Goal: Task Accomplishment & Management: Complete application form

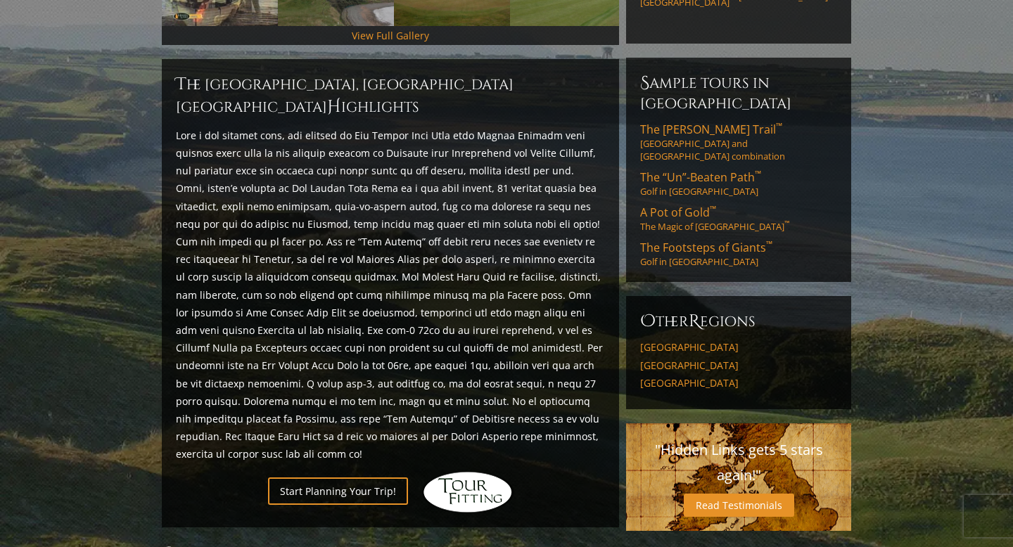
scroll to position [585, 0]
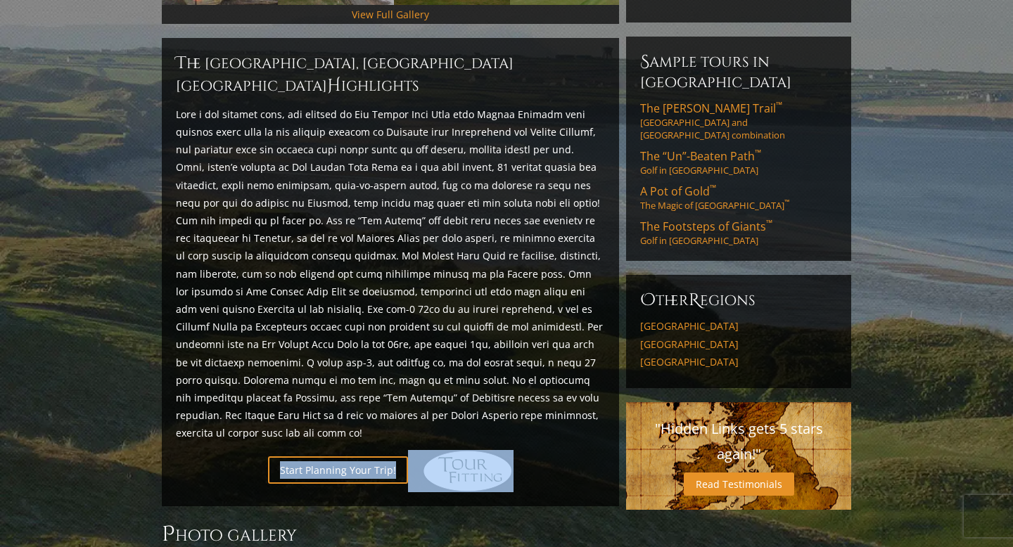
drag, startPoint x: 561, startPoint y: 400, endPoint x: 561, endPoint y: 383, distance: 16.2
click at [561, 383] on div "The Island Golf Club, Dublin Ireland H ighlights Start Planning Your Trip!" at bounding box center [390, 272] width 457 height 469
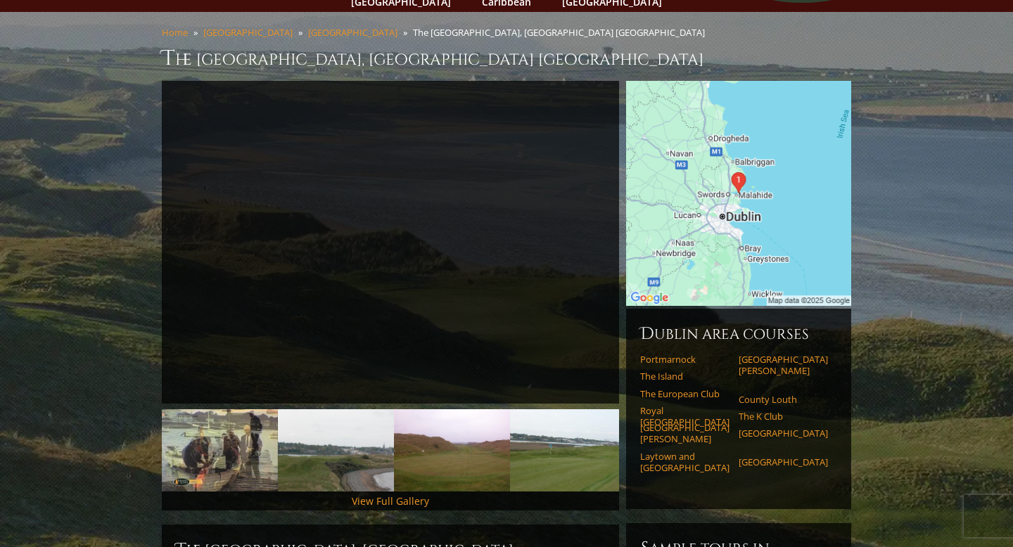
scroll to position [99, 0]
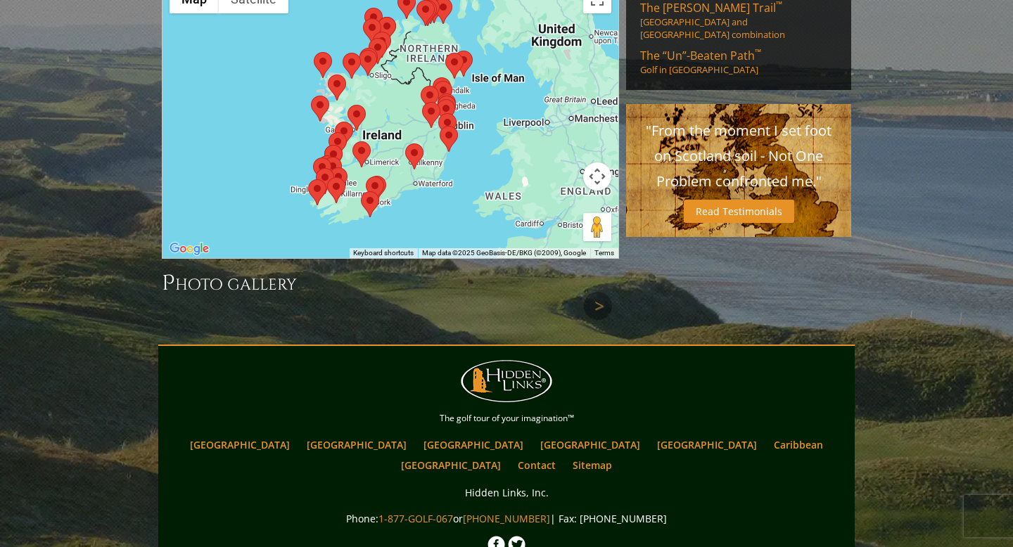
scroll to position [1304, 0]
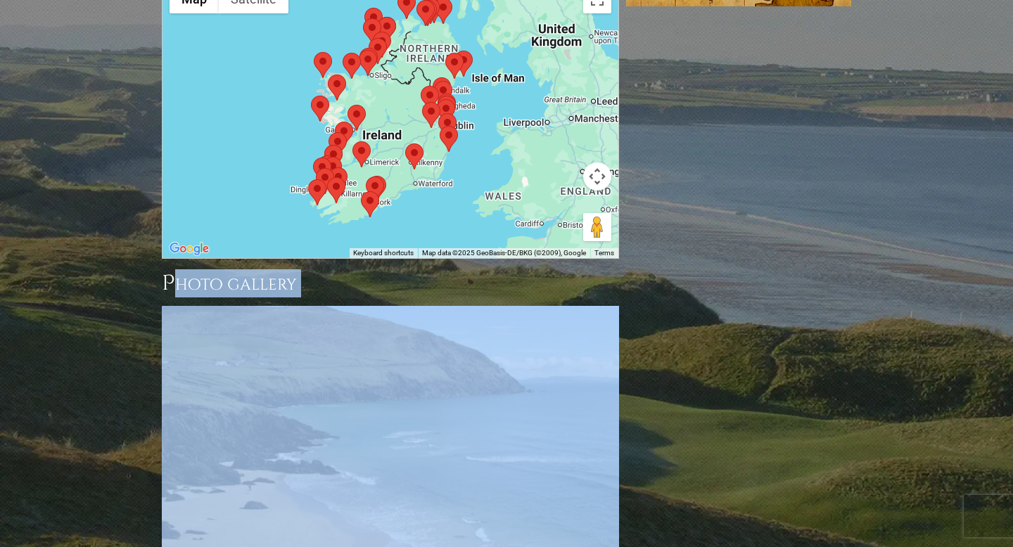
drag, startPoint x: 583, startPoint y: 179, endPoint x: 631, endPoint y: 271, distance: 103.9
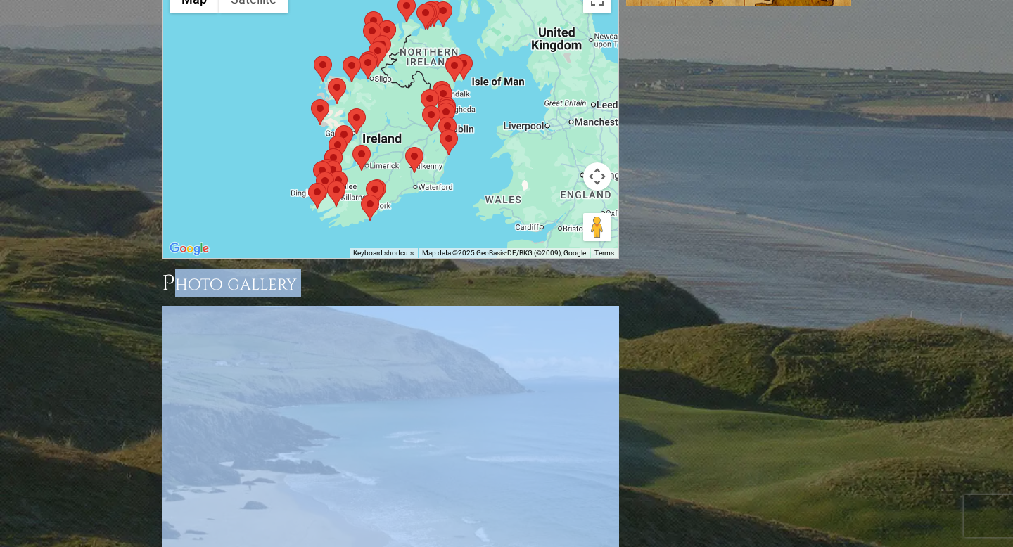
click at [490, 92] on div at bounding box center [391, 118] width 456 height 280
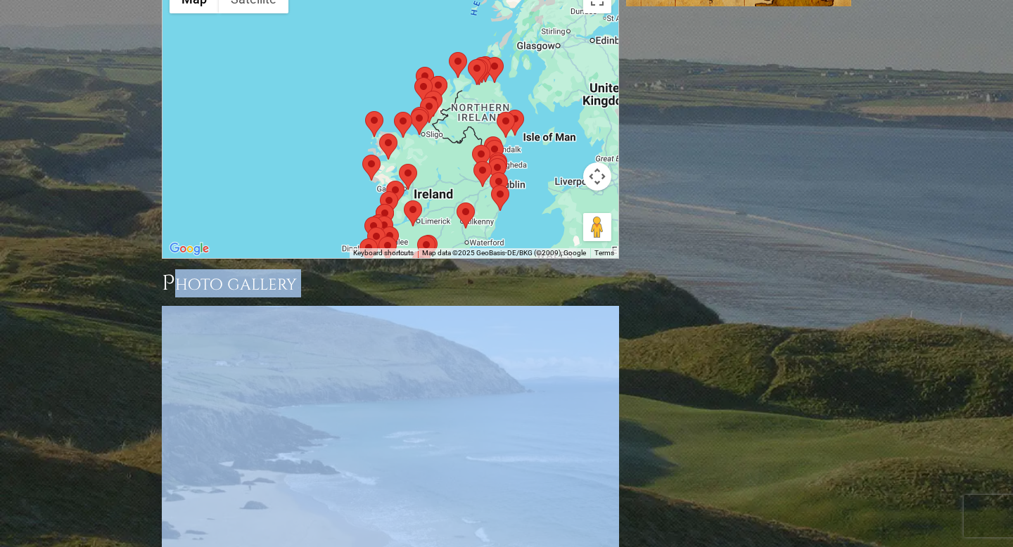
drag, startPoint x: 490, startPoint y: 92, endPoint x: 545, endPoint y: 153, distance: 81.2
click at [545, 153] on div at bounding box center [391, 118] width 456 height 280
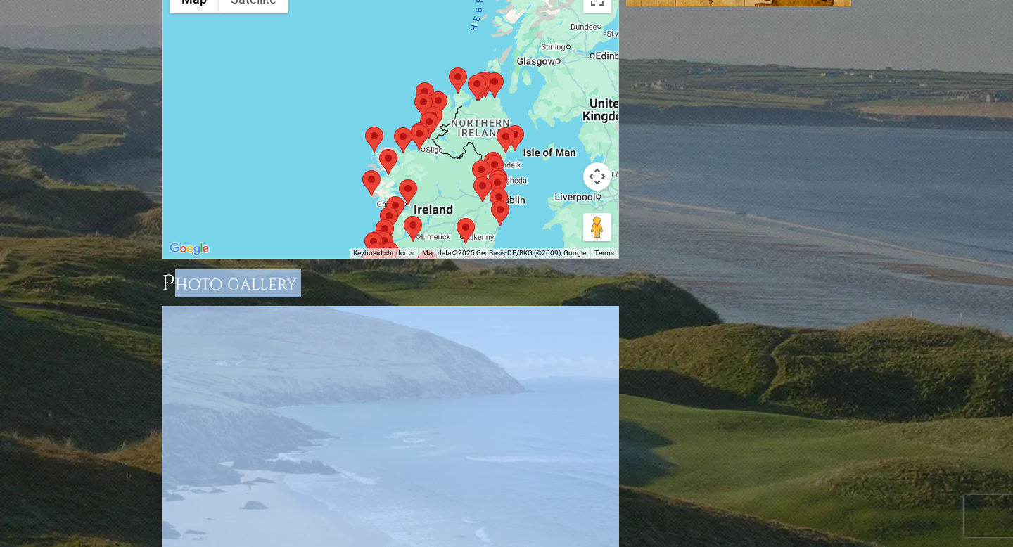
drag, startPoint x: 601, startPoint y: 114, endPoint x: 599, endPoint y: 125, distance: 11.5
click at [599, 125] on div at bounding box center [391, 118] width 456 height 280
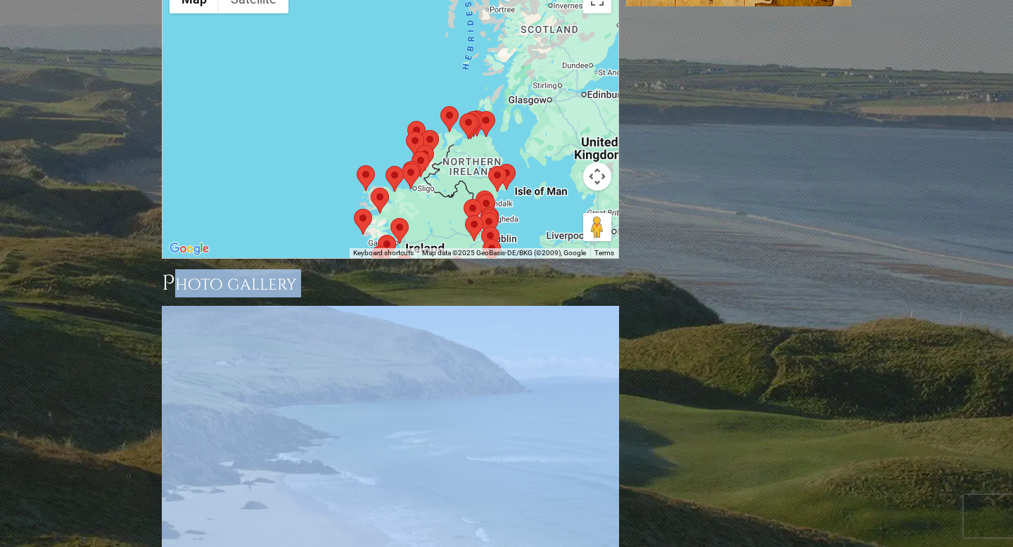
drag, startPoint x: 415, startPoint y: 87, endPoint x: 407, endPoint y: 127, distance: 41.7
click at [407, 127] on div at bounding box center [391, 118] width 456 height 280
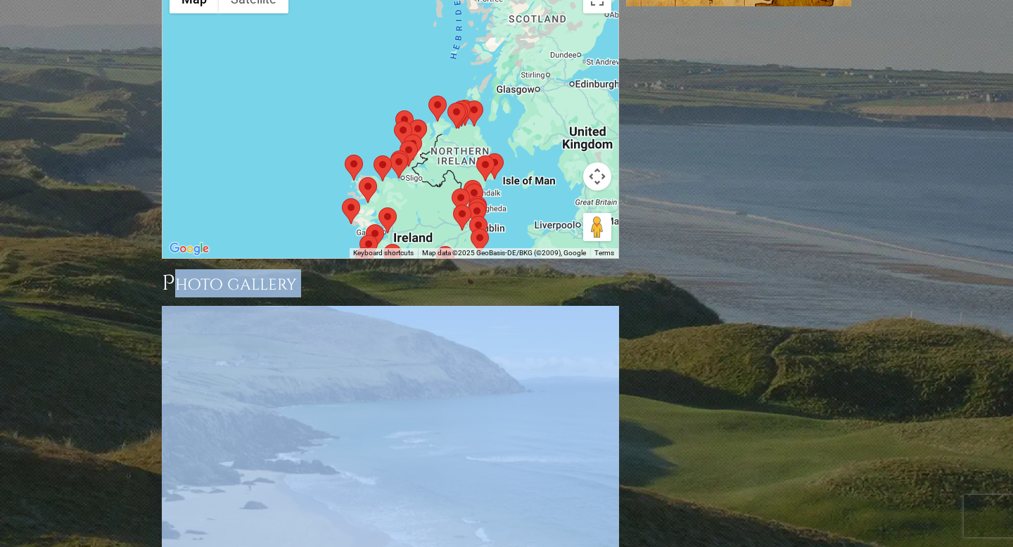
drag, startPoint x: 496, startPoint y: 101, endPoint x: 483, endPoint y: 90, distance: 17.5
click at [476, 156] on area at bounding box center [476, 156] width 0 height 0
click at [507, 89] on div at bounding box center [391, 118] width 456 height 280
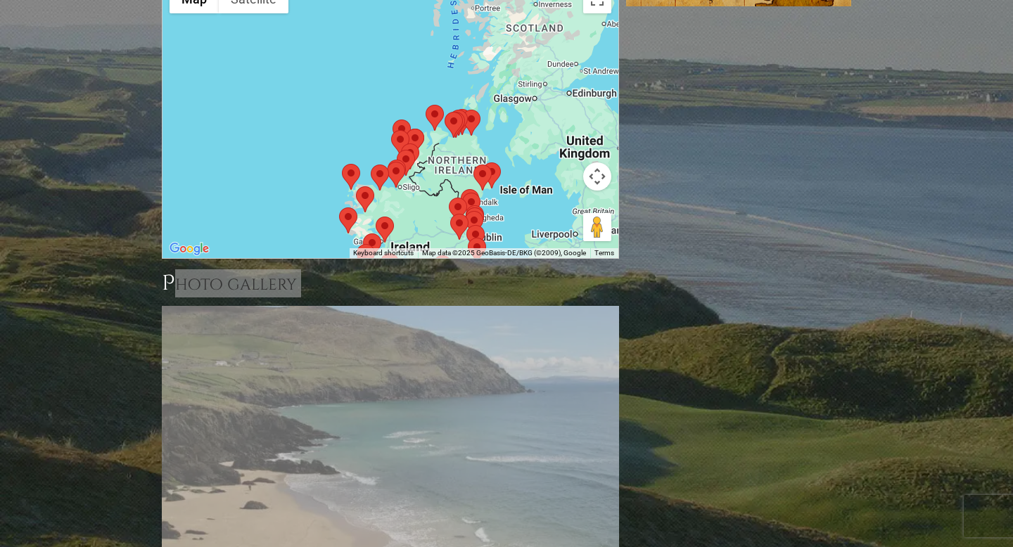
drag, startPoint x: 534, startPoint y: 104, endPoint x: 528, endPoint y: 111, distance: 9.5
click at [528, 111] on div at bounding box center [391, 118] width 456 height 280
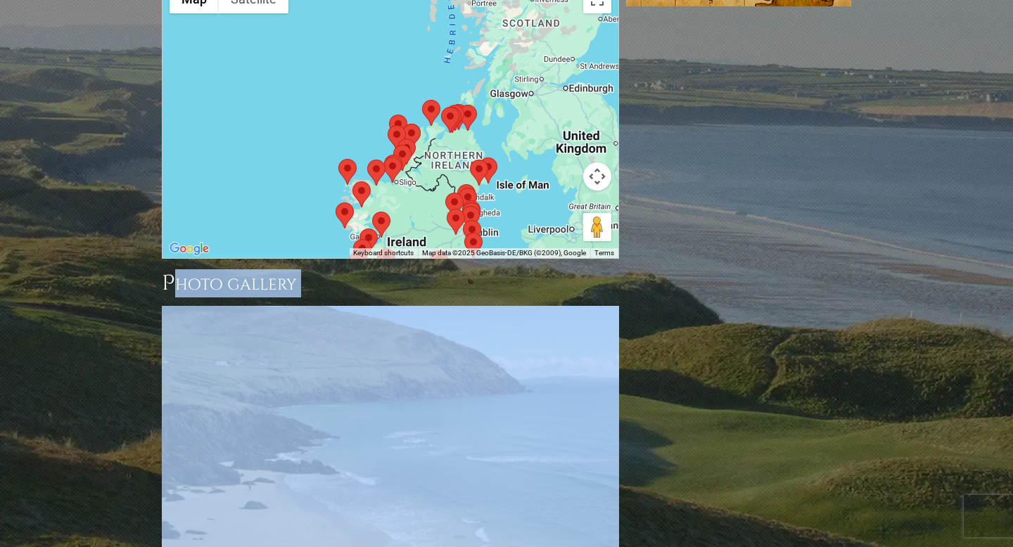
click at [459, 105] on area at bounding box center [459, 105] width 0 height 0
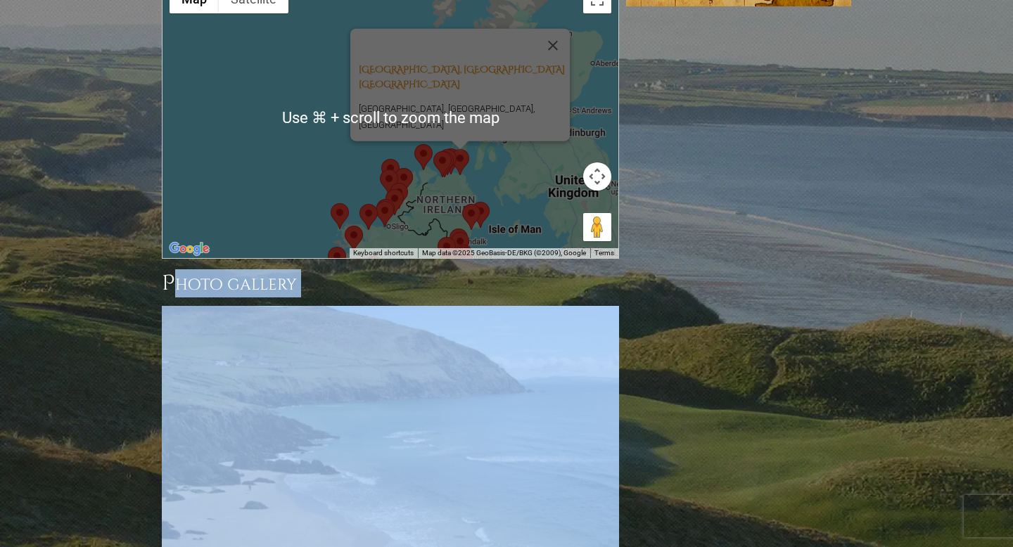
click at [553, 103] on div "Ballycastle Golf Club, Ballycastle Ireland Ballycastle Golf Club, Cushendall Ro…" at bounding box center [391, 118] width 456 height 280
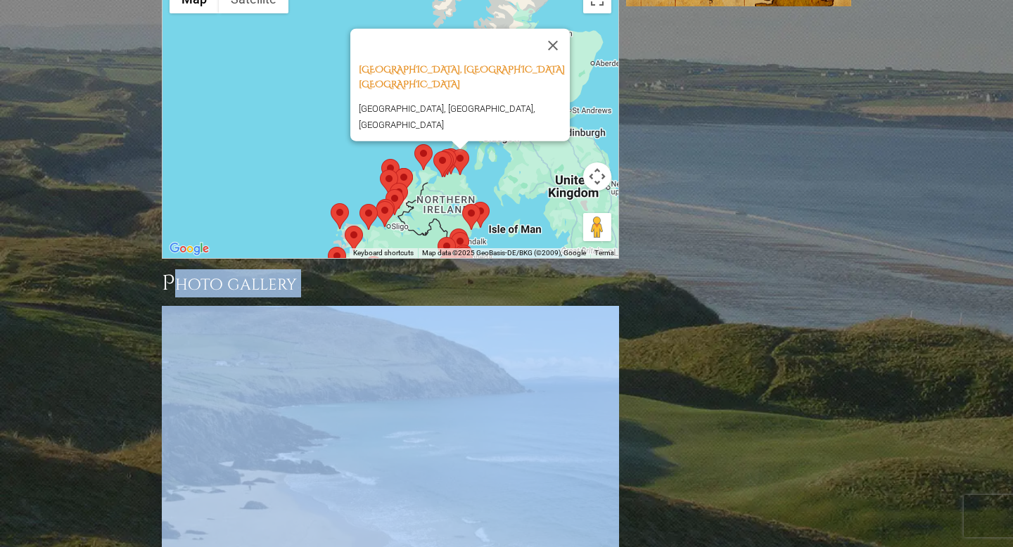
click at [542, 100] on div "Ballycastle Golf Club, Ballycastle Ireland Ballycastle Golf Club, Cushendall Ro…" at bounding box center [391, 118] width 456 height 280
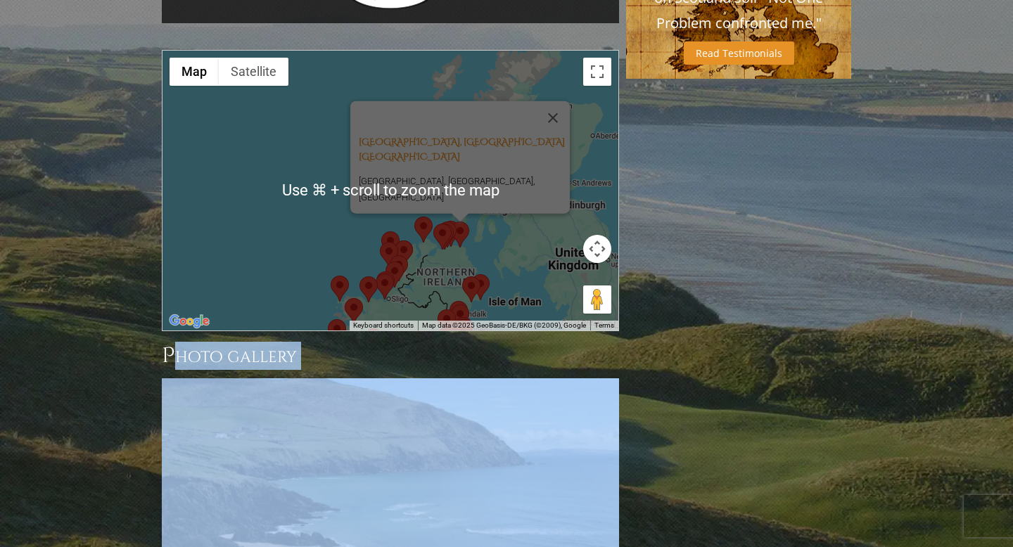
scroll to position [1231, 0]
click at [429, 186] on div "Ballycastle Golf Club, Ballycastle Ireland Ballycastle Golf Club, Cushendall Ro…" at bounding box center [391, 191] width 456 height 280
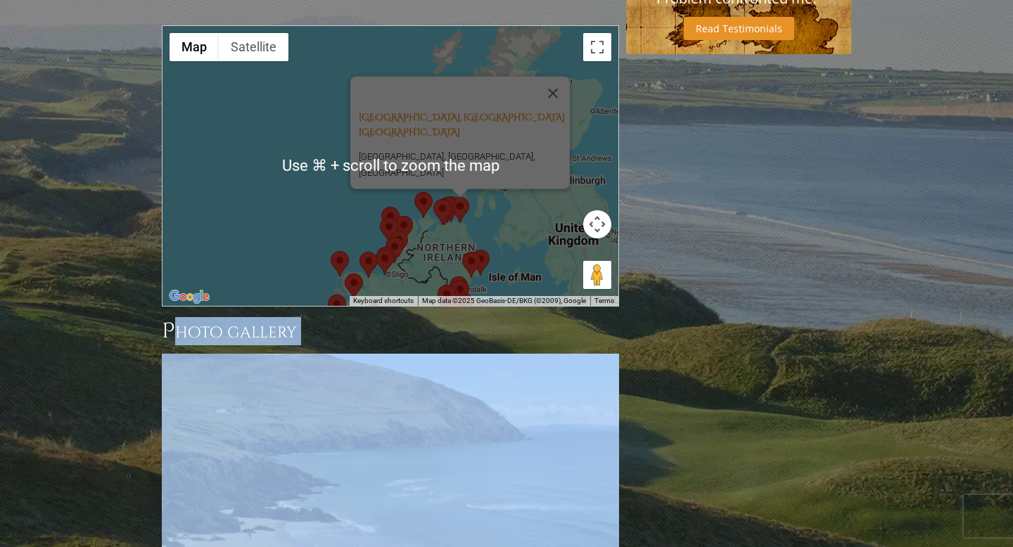
scroll to position [1258, 0]
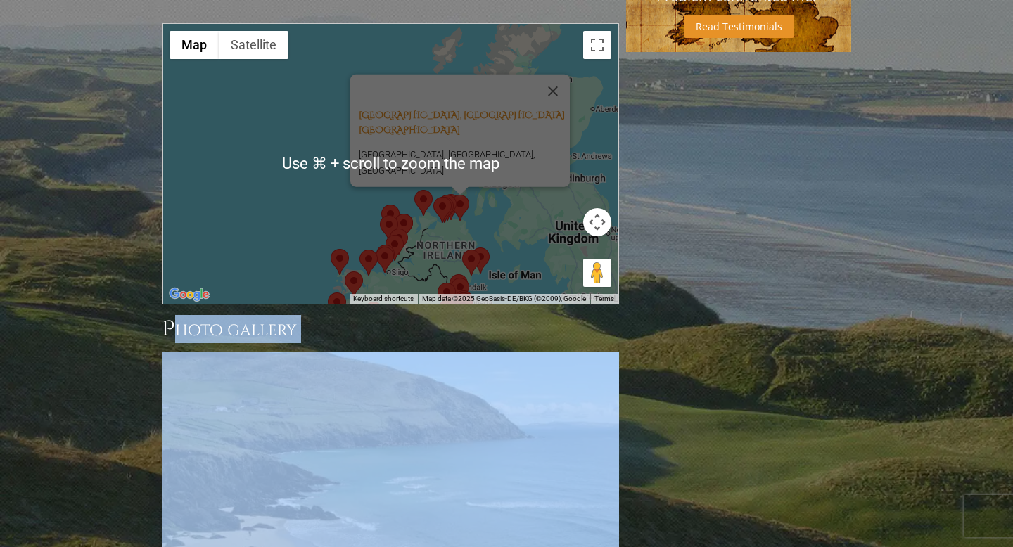
click at [597, 208] on button "Map camera controls" at bounding box center [597, 222] width 28 height 28
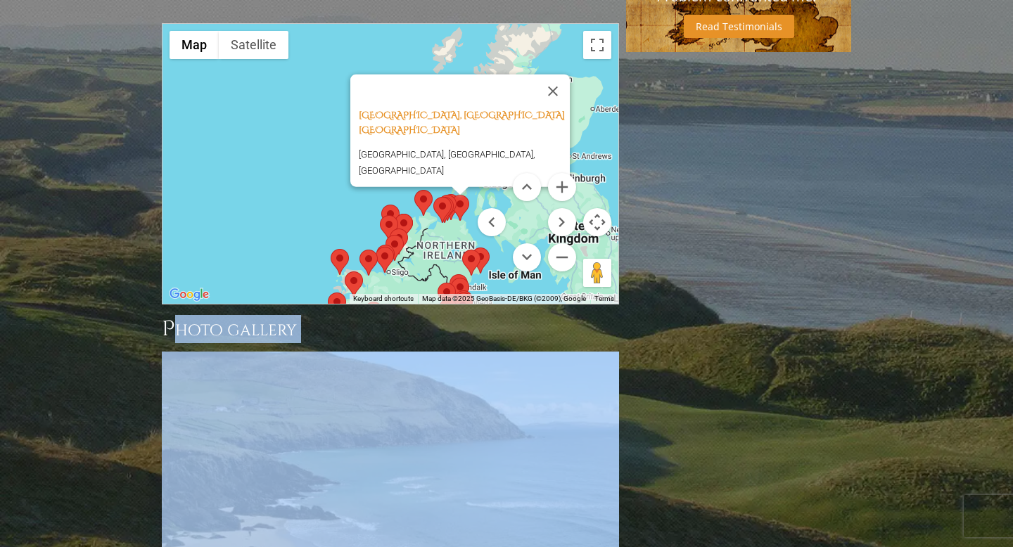
click at [372, 132] on div "Ballycastle Golf Club, Ballycastle Ireland Ballycastle Golf Club, Cushendall Ro…" at bounding box center [391, 164] width 456 height 280
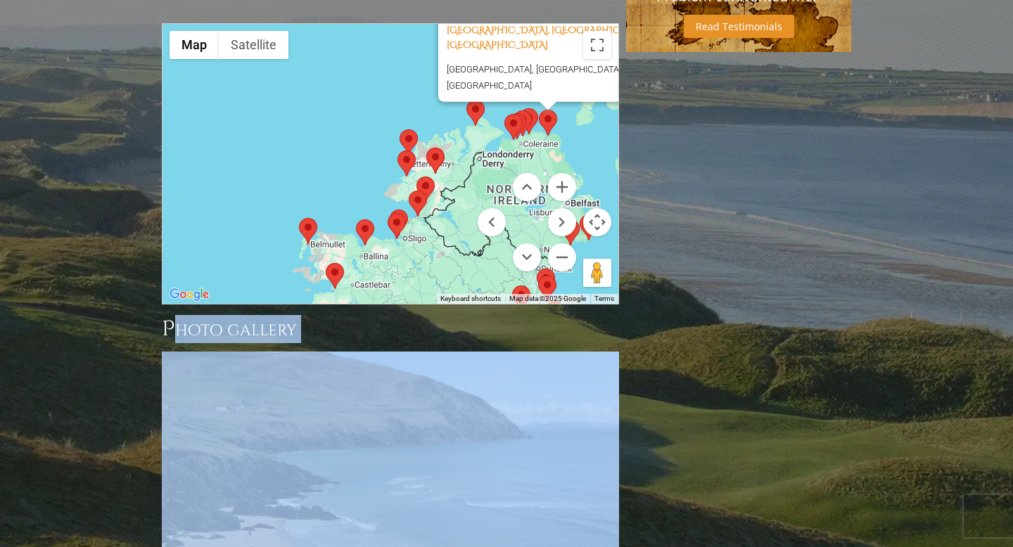
drag, startPoint x: 372, startPoint y: 135, endPoint x: 369, endPoint y: -32, distance: 167.5
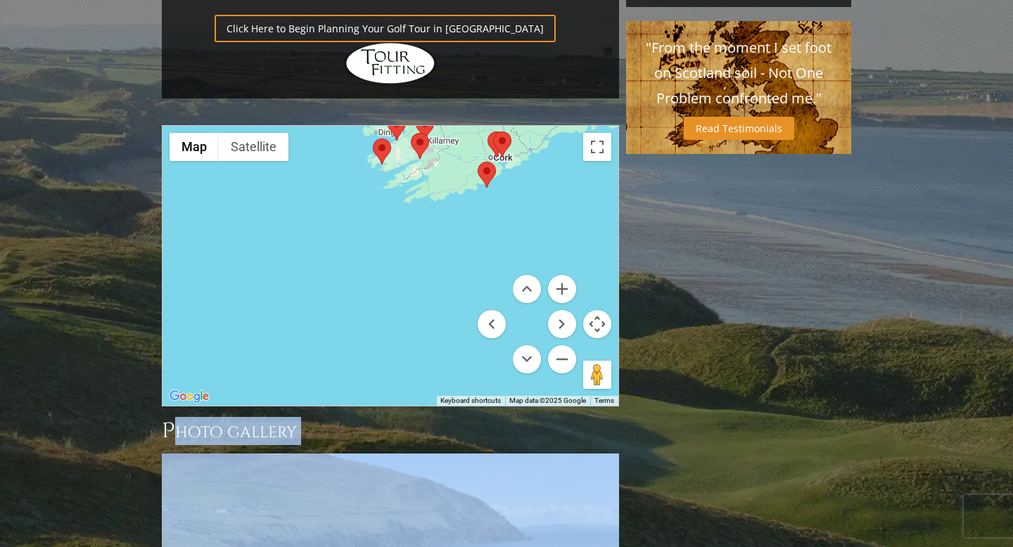
drag, startPoint x: 368, startPoint y: 119, endPoint x: 460, endPoint y: 147, distance: 96.4
click at [460, 147] on div "Ballycastle Golf Club, Ballycastle Ireland Ballycastle Golf Club, Cushendall Ro…" at bounding box center [391, 266] width 456 height 280
click at [373, 139] on area at bounding box center [373, 139] width 0 height 0
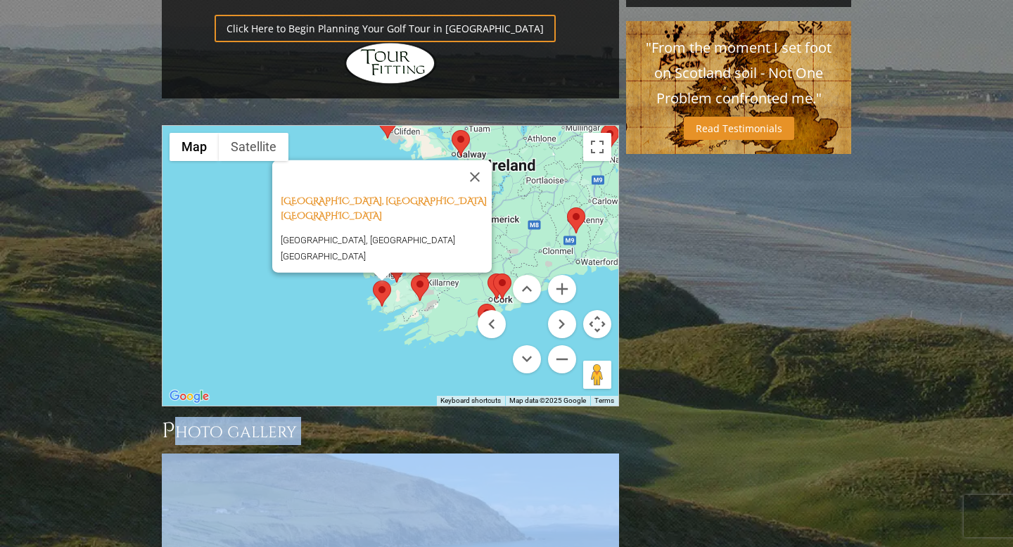
click at [411, 275] on area at bounding box center [411, 275] width 0 height 0
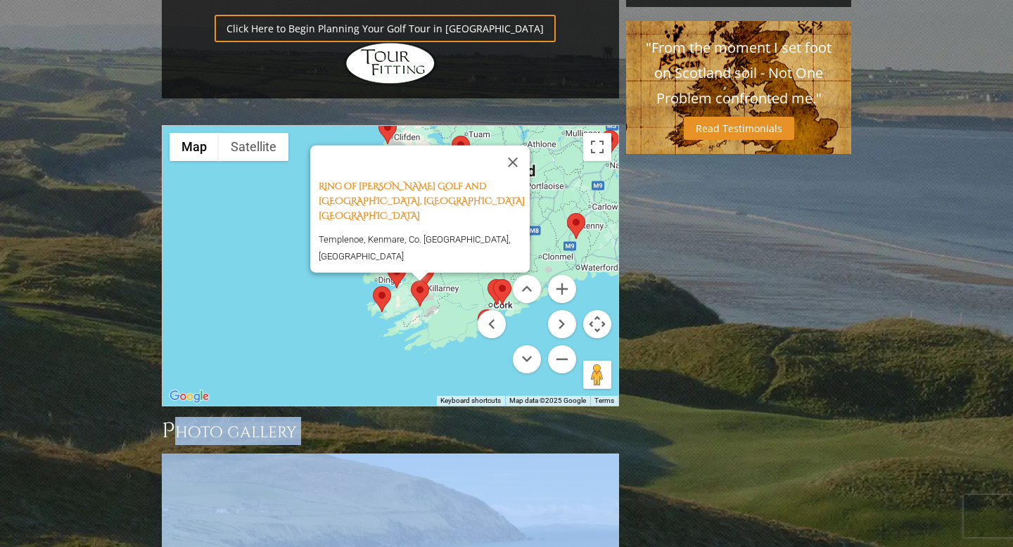
click at [503, 275] on menu at bounding box center [527, 324] width 99 height 99
click at [502, 275] on menu at bounding box center [527, 324] width 99 height 99
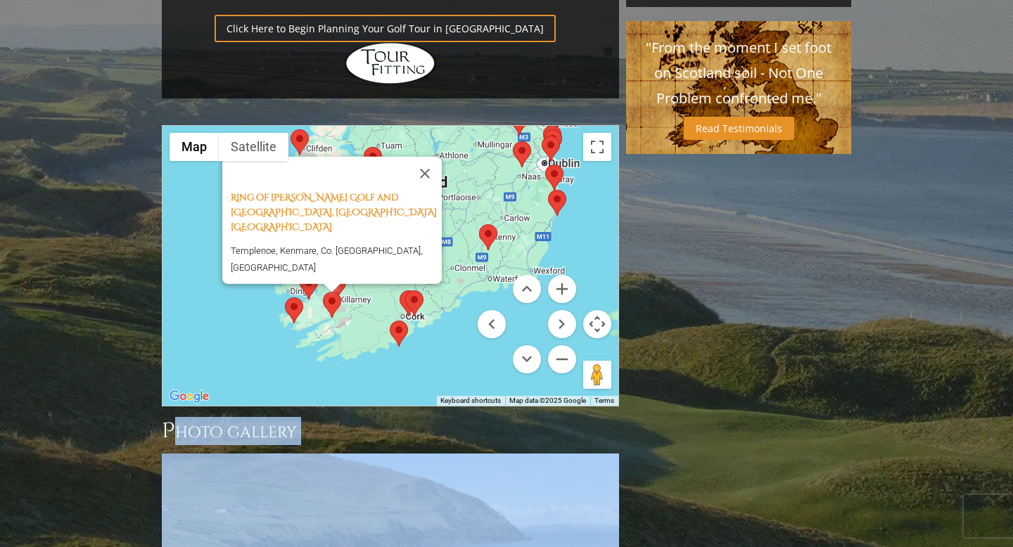
drag, startPoint x: 442, startPoint y: 239, endPoint x: 353, endPoint y: 250, distance: 90.2
click at [353, 250] on div "Ring of Kerry Golf and Country Club, Kenmare Ireland Templenoe, Kenmare, Co. Ke…" at bounding box center [391, 266] width 456 height 280
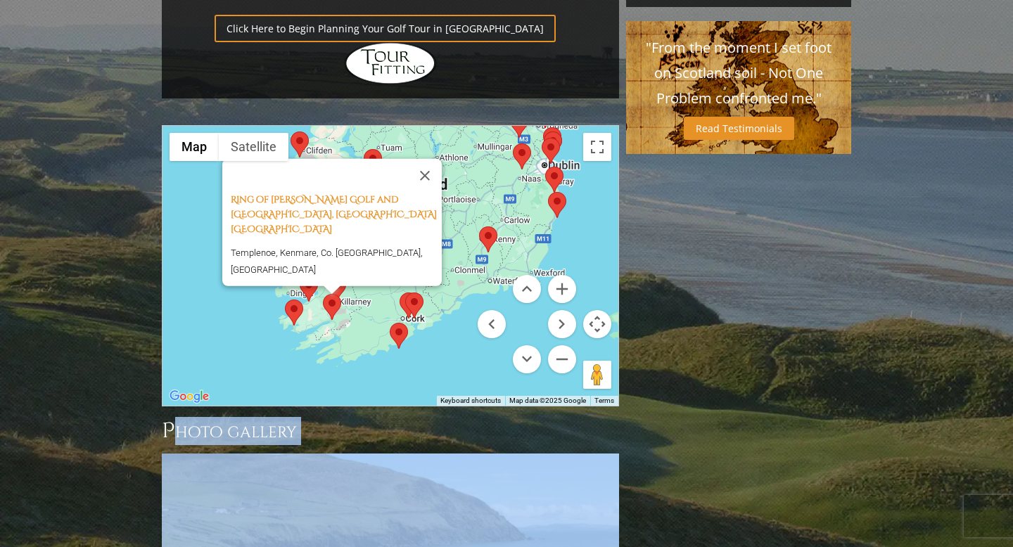
click at [390, 323] on area at bounding box center [390, 323] width 0 height 0
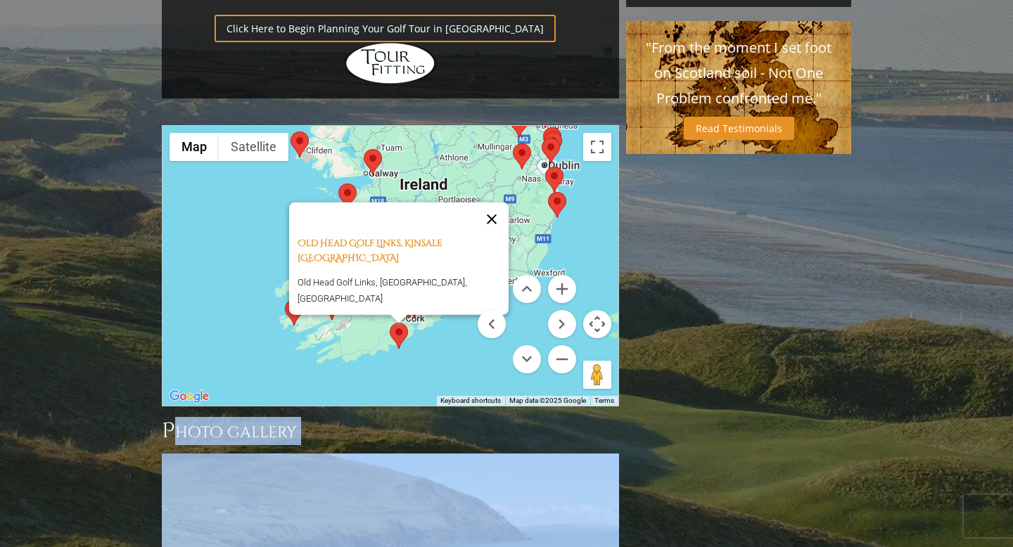
click at [492, 203] on button "Close" at bounding box center [492, 220] width 34 height 34
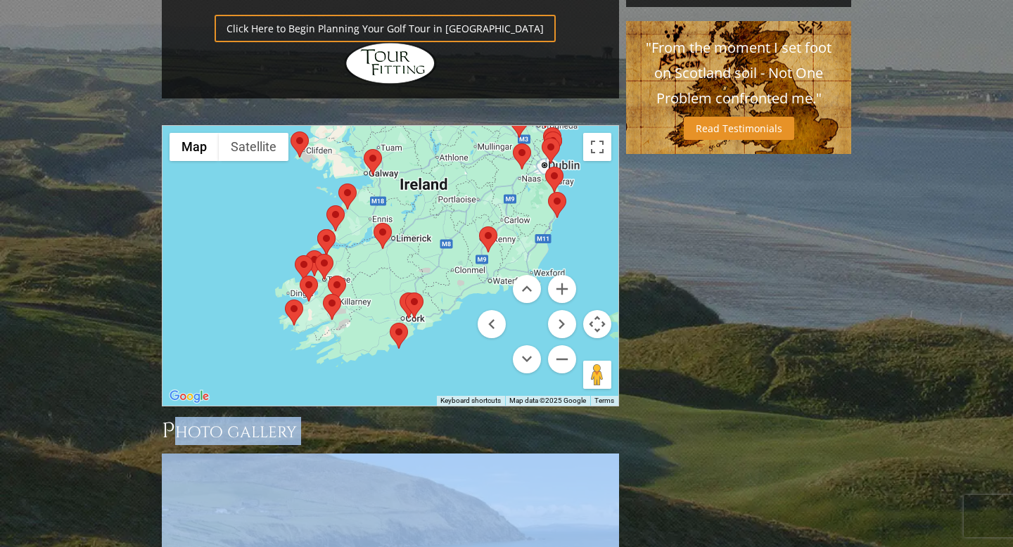
click at [390, 323] on area at bounding box center [390, 323] width 0 height 0
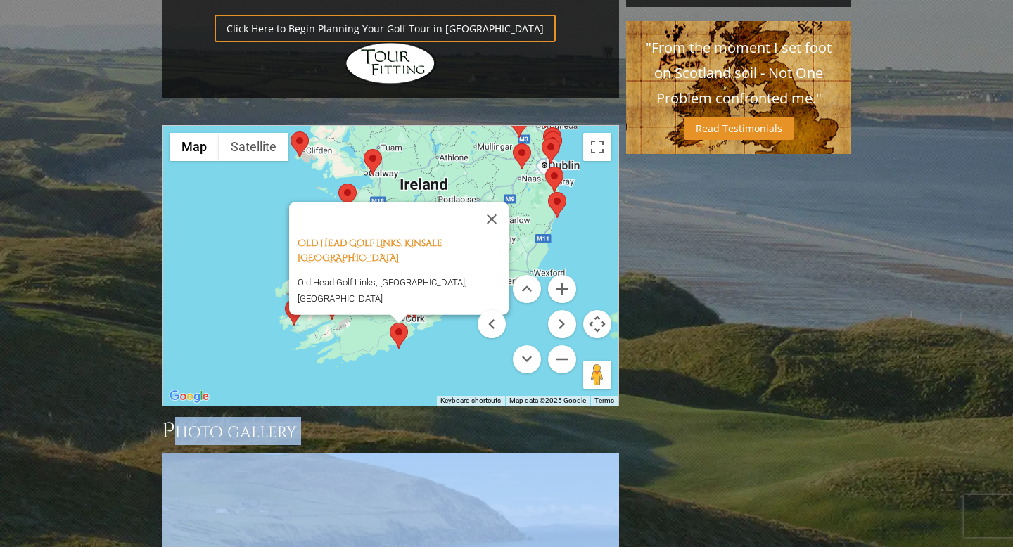
click at [405, 277] on div "Old Head Golf Links, Kinsale Ireland Old Head Golf Links, Kinsale, Ireland" at bounding box center [391, 266] width 456 height 280
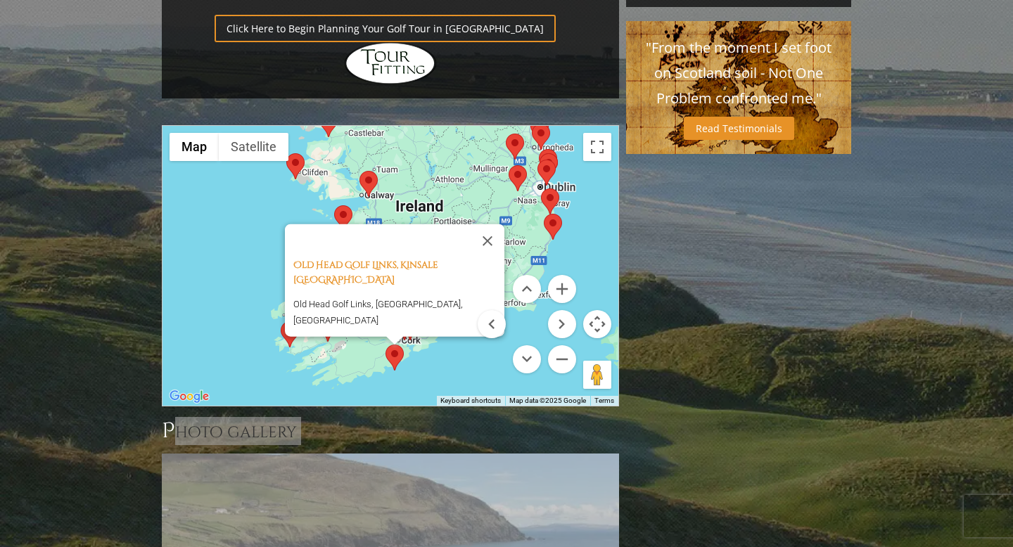
drag, startPoint x: 421, startPoint y: 282, endPoint x: 413, endPoint y: 301, distance: 20.5
click at [413, 301] on div "Old Head Golf Links, Kinsale Ireland Old Head Golf Links, Kinsale, Ireland" at bounding box center [391, 266] width 456 height 280
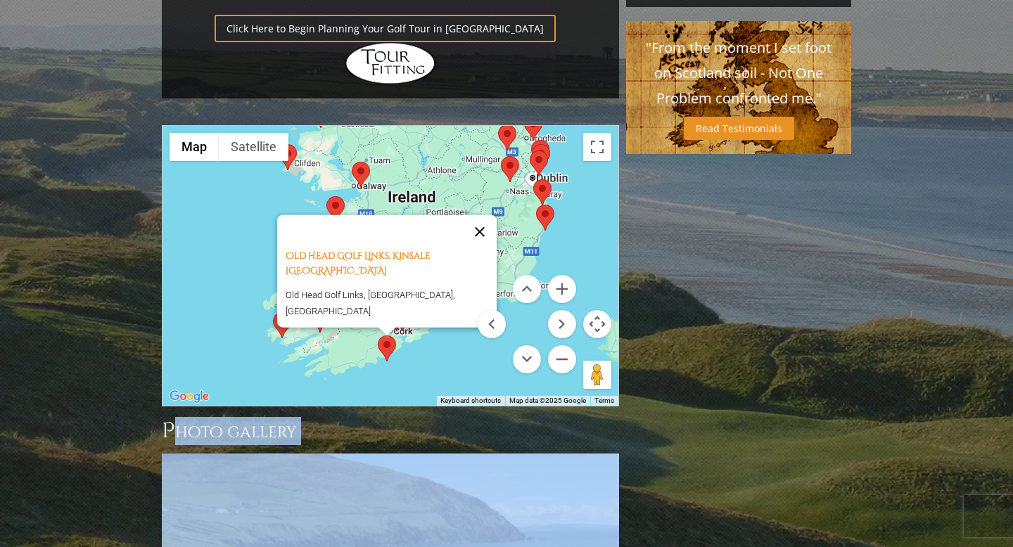
click at [480, 215] on button "Close" at bounding box center [480, 232] width 34 height 34
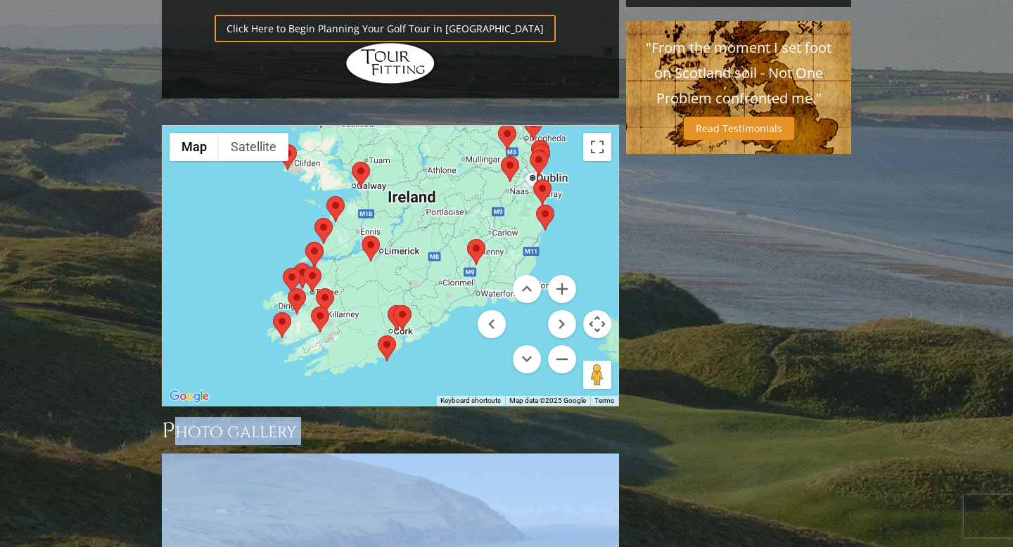
drag, startPoint x: 441, startPoint y: 260, endPoint x: 453, endPoint y: 262, distance: 12.1
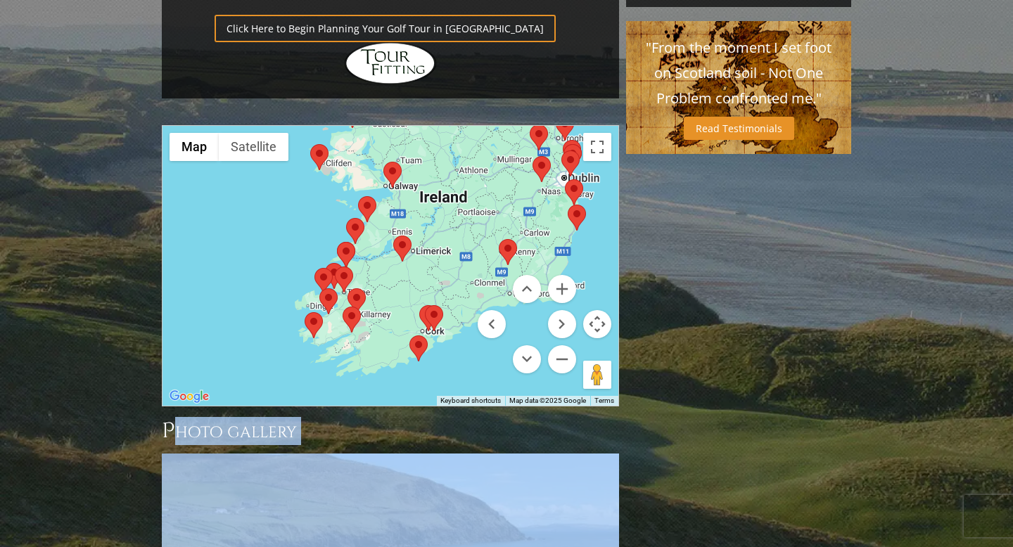
click at [410, 336] on area at bounding box center [410, 336] width 0 height 0
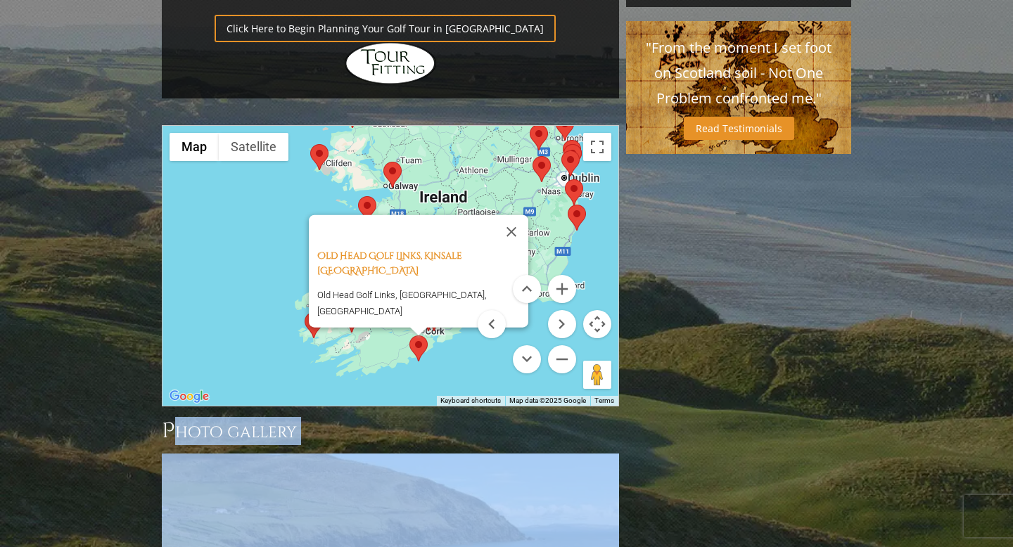
click at [430, 278] on div "Old Head Golf Links, Kinsale Ireland Old Head Golf Links, Kinsale, Ireland" at bounding box center [391, 266] width 456 height 280
click at [509, 215] on button "Close" at bounding box center [512, 232] width 34 height 34
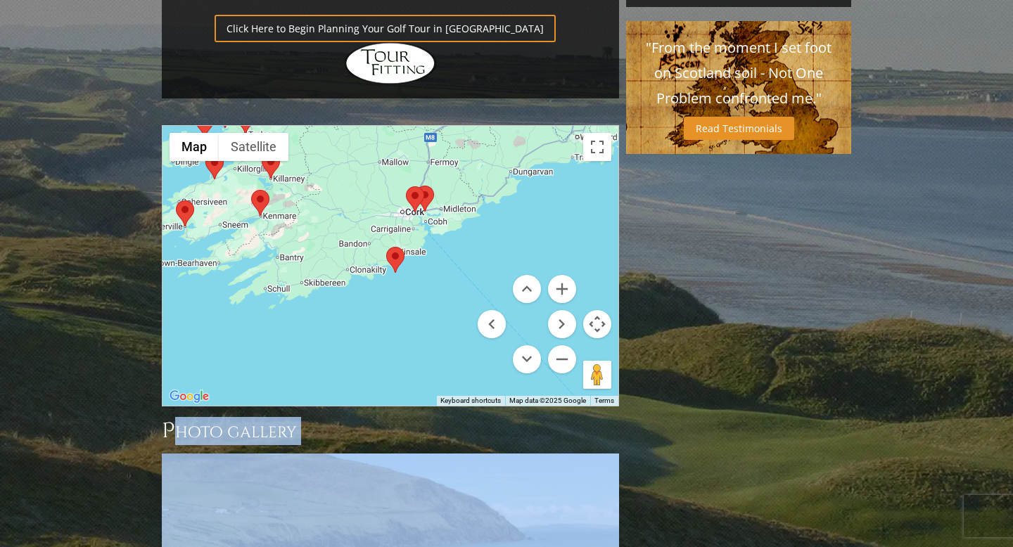
drag, startPoint x: 439, startPoint y: 268, endPoint x: 447, endPoint y: 165, distance: 103.0
click at [447, 165] on div at bounding box center [391, 266] width 456 height 280
click at [400, 220] on div at bounding box center [391, 266] width 456 height 280
click at [563, 275] on button "Zoom in" at bounding box center [562, 289] width 28 height 28
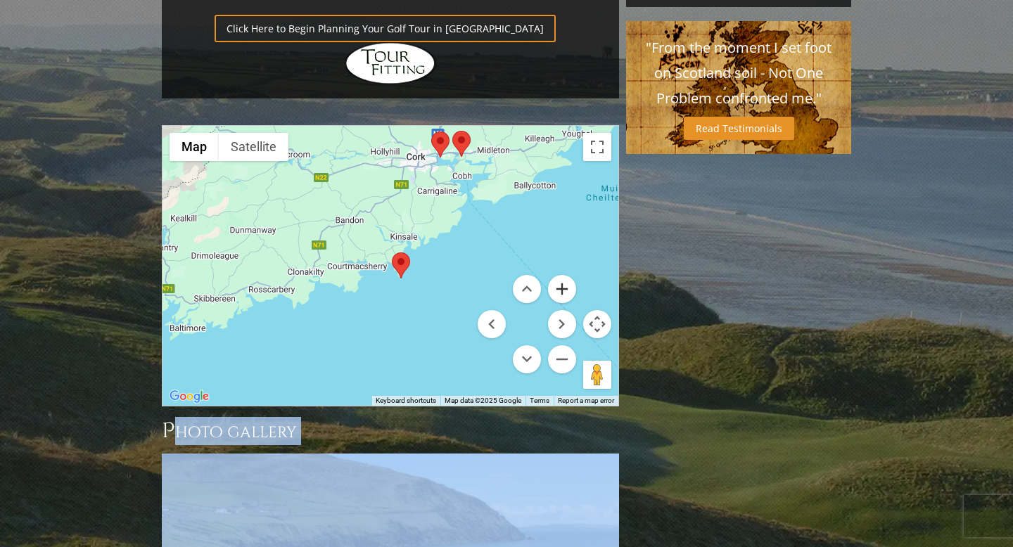
click at [563, 275] on button "Zoom in" at bounding box center [562, 289] width 28 height 28
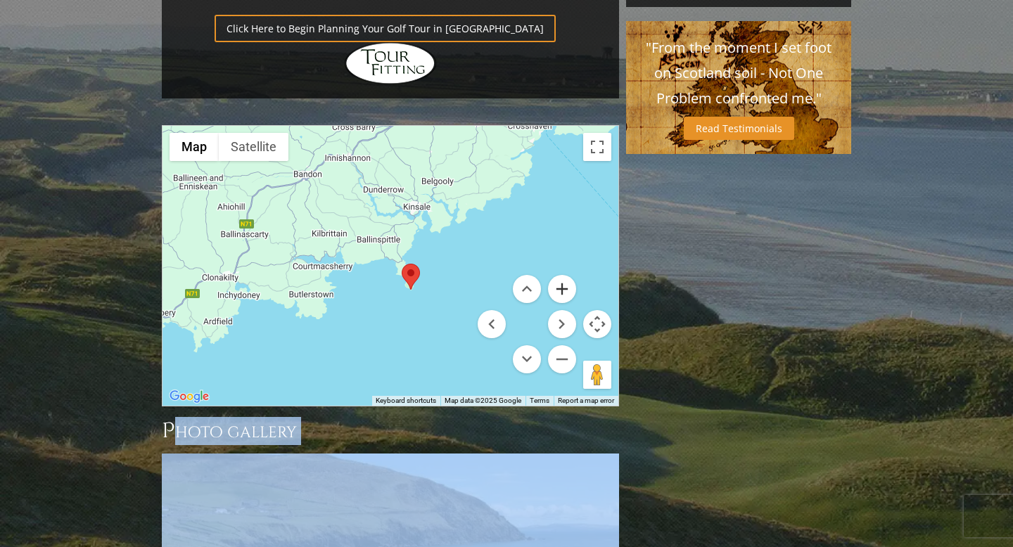
click at [563, 275] on button "Zoom in" at bounding box center [562, 289] width 28 height 28
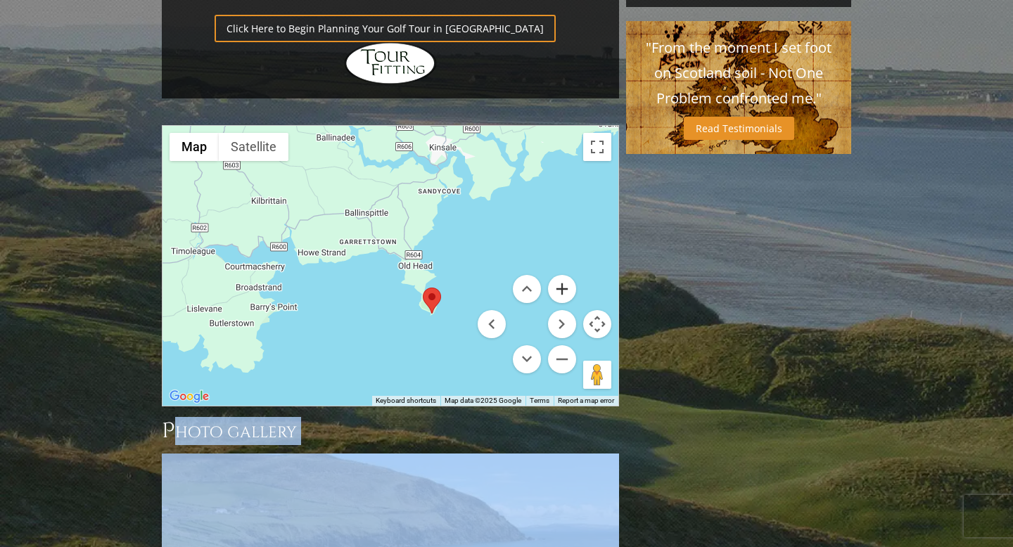
click at [563, 275] on button "Zoom in" at bounding box center [562, 289] width 28 height 28
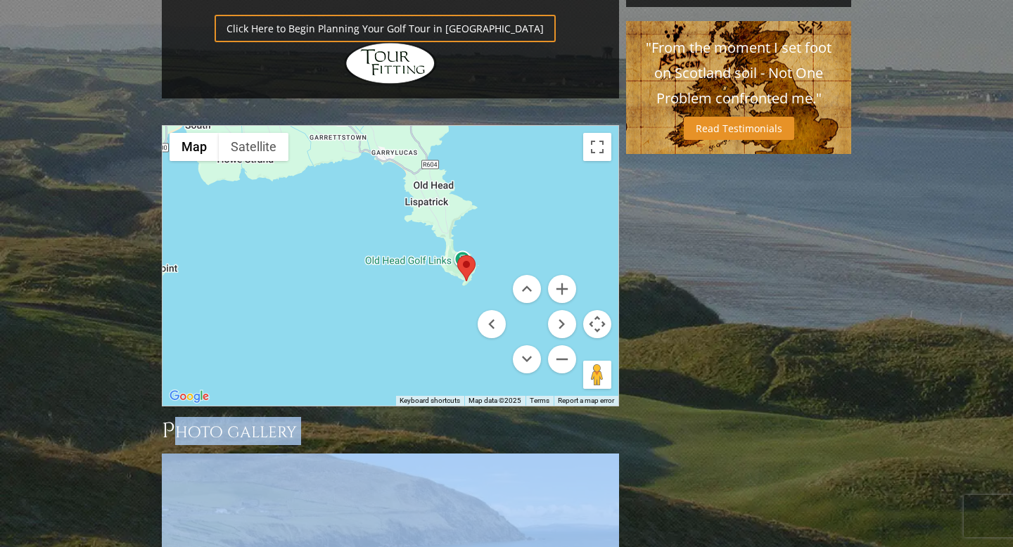
drag, startPoint x: 410, startPoint y: 222, endPoint x: 402, endPoint y: 139, distance: 82.7
click at [402, 139] on div at bounding box center [391, 266] width 456 height 280
drag, startPoint x: 508, startPoint y: 134, endPoint x: 491, endPoint y: 137, distance: 17.0
click at [491, 137] on div at bounding box center [391, 266] width 456 height 280
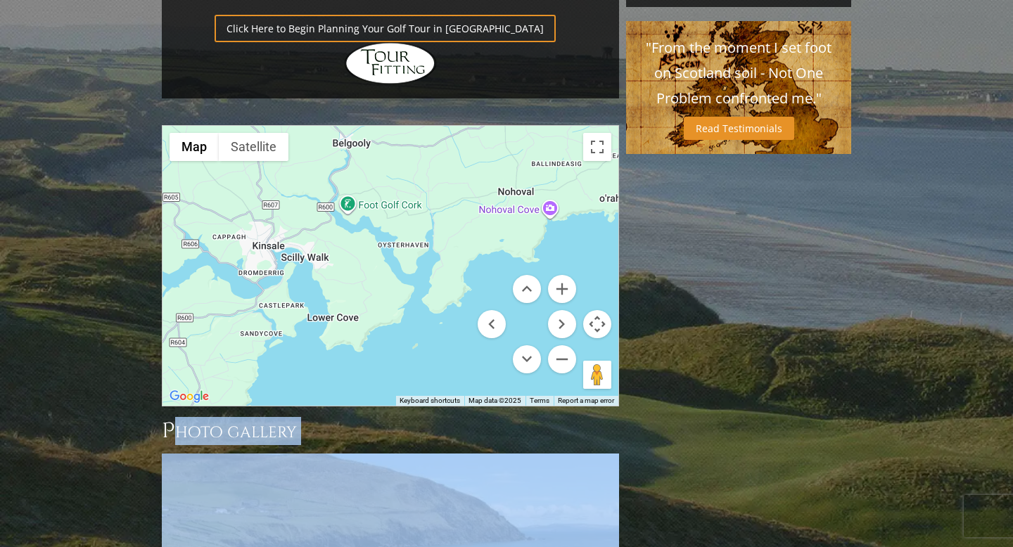
drag, startPoint x: 523, startPoint y: 128, endPoint x: 326, endPoint y: 420, distance: 351.9
click at [562, 345] on button "Zoom out" at bounding box center [562, 359] width 28 height 28
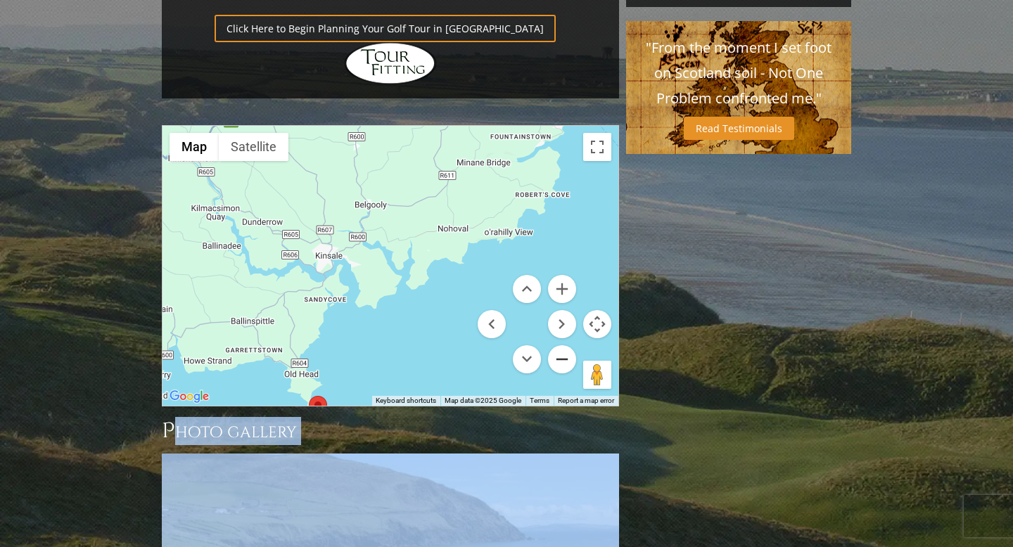
click at [562, 345] on button "Zoom out" at bounding box center [562, 359] width 28 height 28
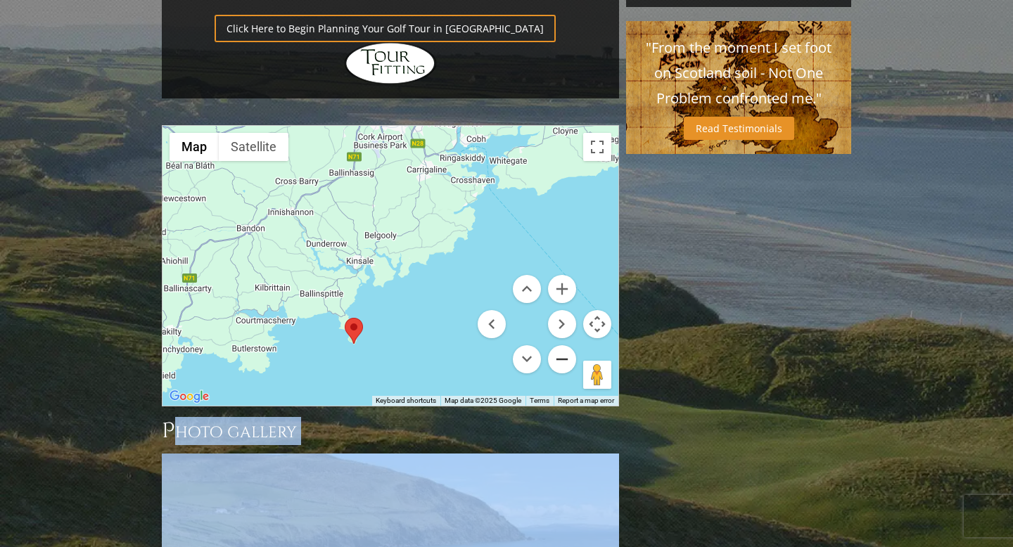
click at [562, 345] on button "Zoom out" at bounding box center [562, 359] width 28 height 28
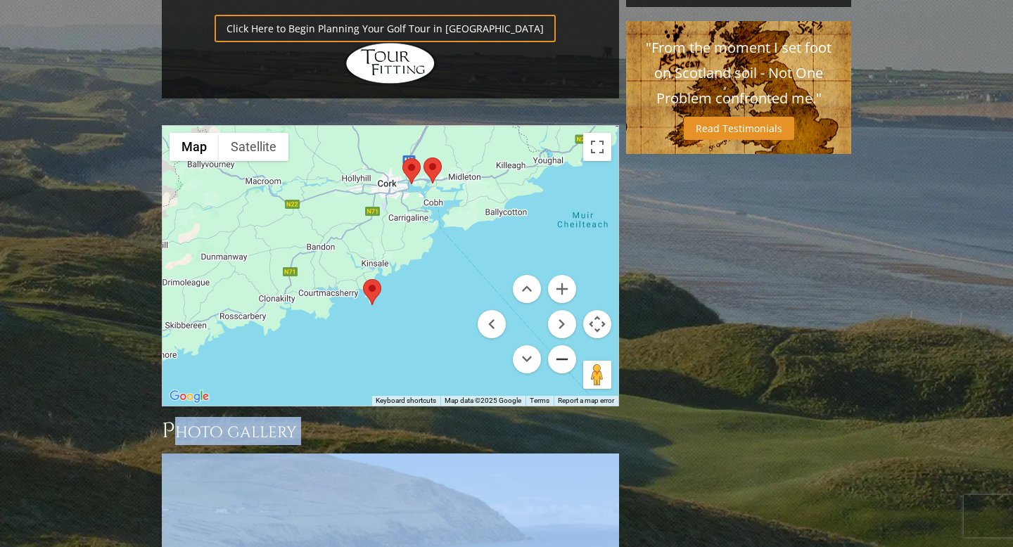
click at [562, 345] on button "Zoom out" at bounding box center [562, 359] width 28 height 28
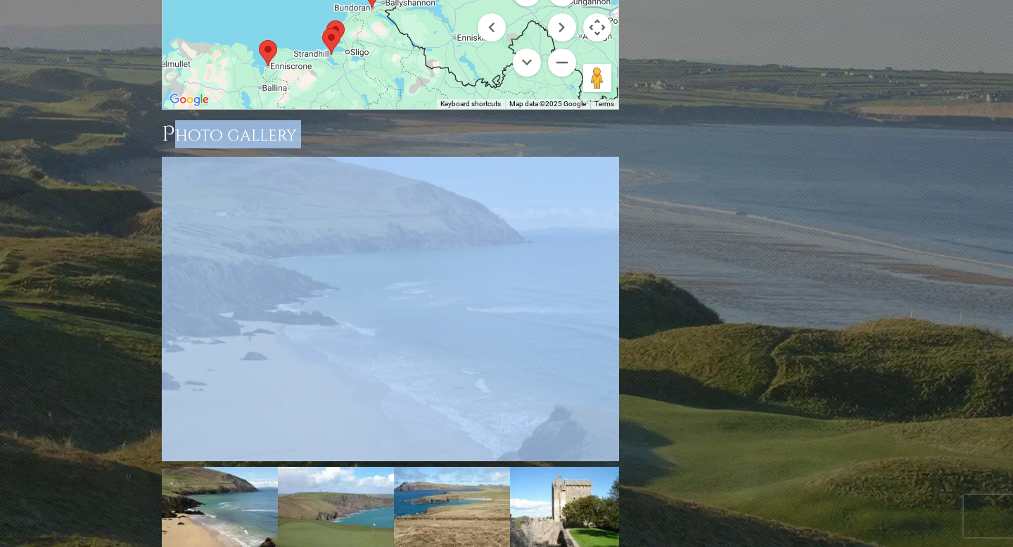
scroll to position [1508, 0]
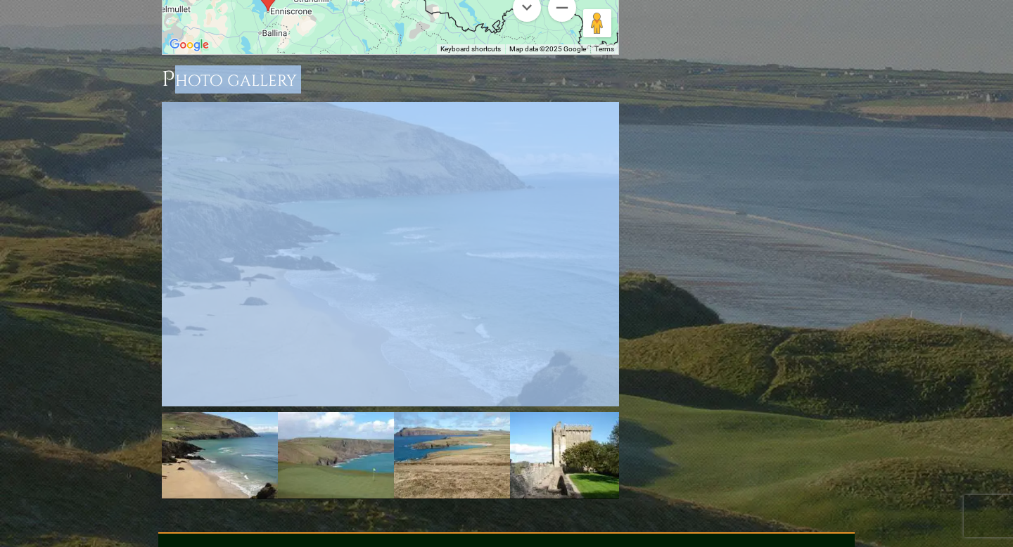
drag, startPoint x: 261, startPoint y: 189, endPoint x: 221, endPoint y: 545, distance: 358.3
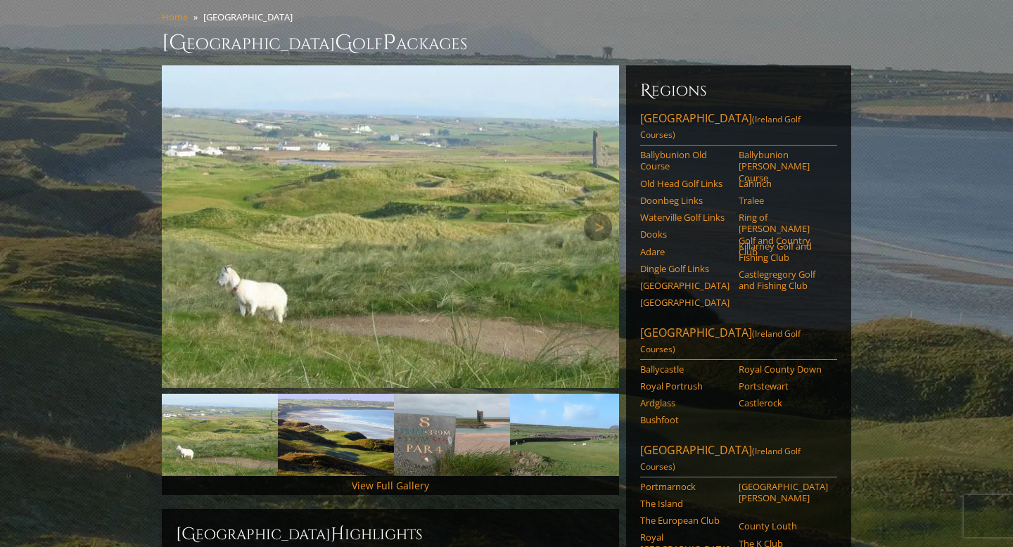
scroll to position [137, 0]
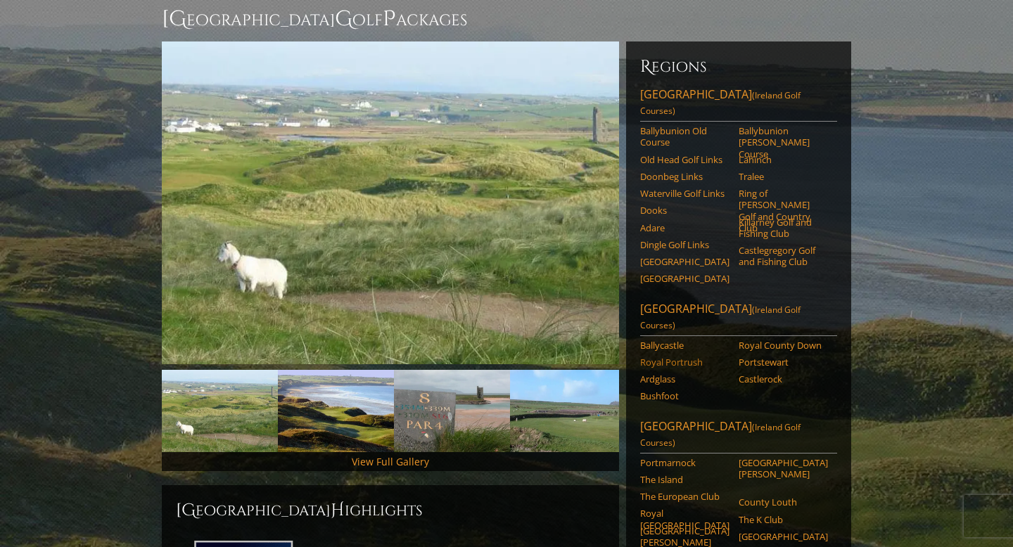
click at [676, 357] on link "Royal Portrush" at bounding box center [684, 362] width 89 height 11
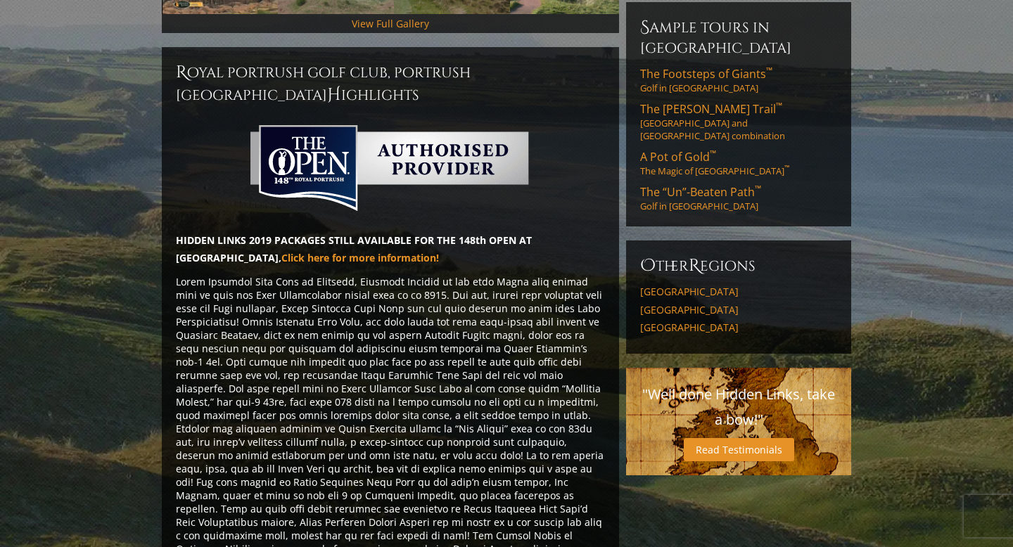
scroll to position [482, 0]
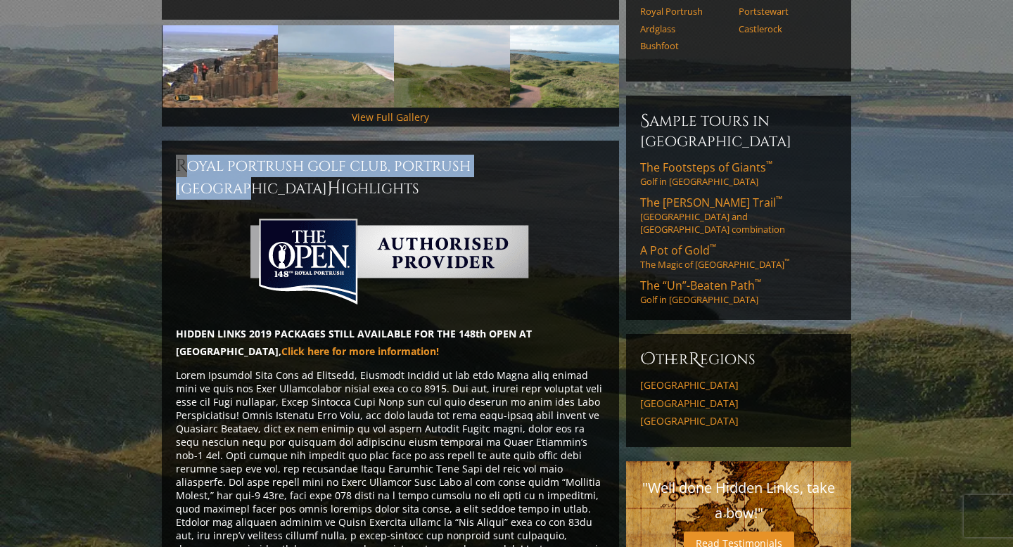
drag, startPoint x: 177, startPoint y: 137, endPoint x: 550, endPoint y: 146, distance: 372.3
click at [550, 155] on h2 "Royal Portrush Golf Club, Portrush Northern Ireland H ighlights" at bounding box center [390, 177] width 429 height 45
copy h2 "Royal Portrush Golf Club, Portrush Northern"
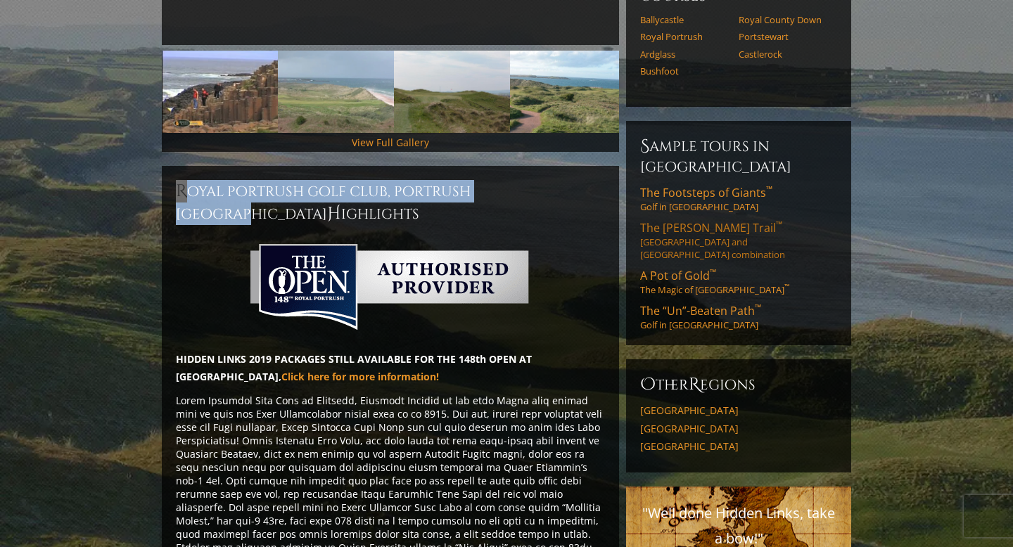
click at [666, 220] on span "The Stout Trail ™" at bounding box center [711, 227] width 142 height 15
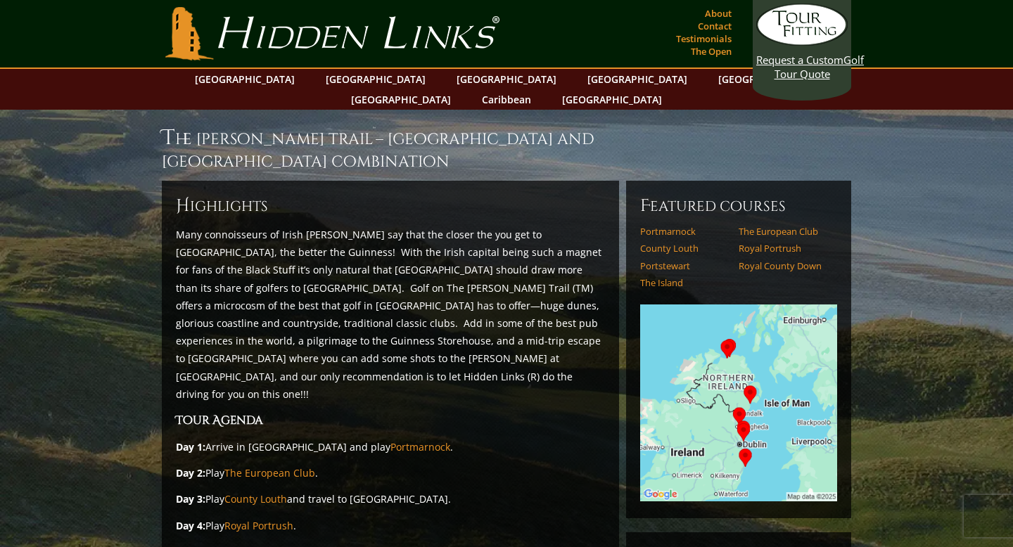
click at [728, 305] on img at bounding box center [738, 403] width 197 height 197
click at [762, 317] on img at bounding box center [738, 403] width 197 height 197
click at [664, 277] on link "The Island" at bounding box center [684, 282] width 89 height 11
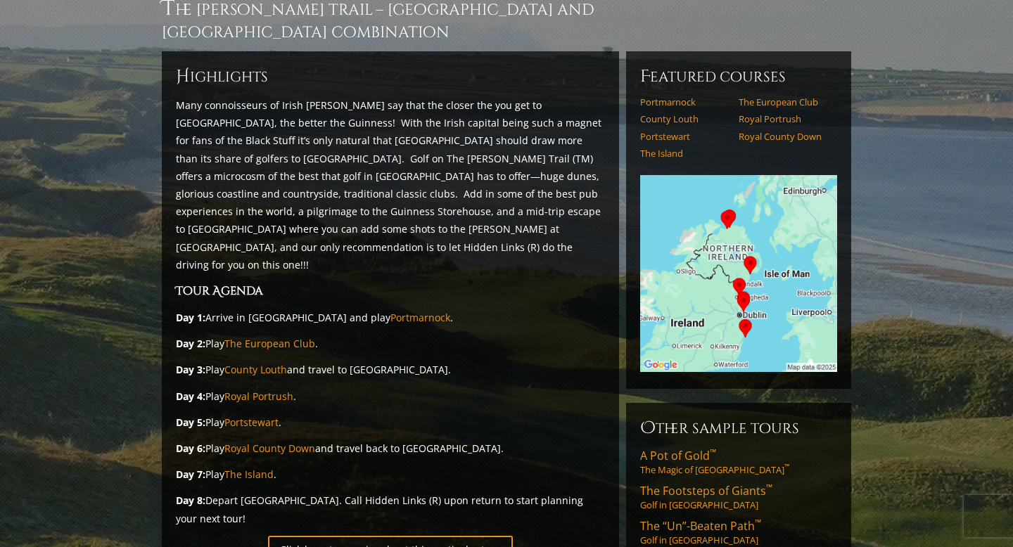
scroll to position [130, 0]
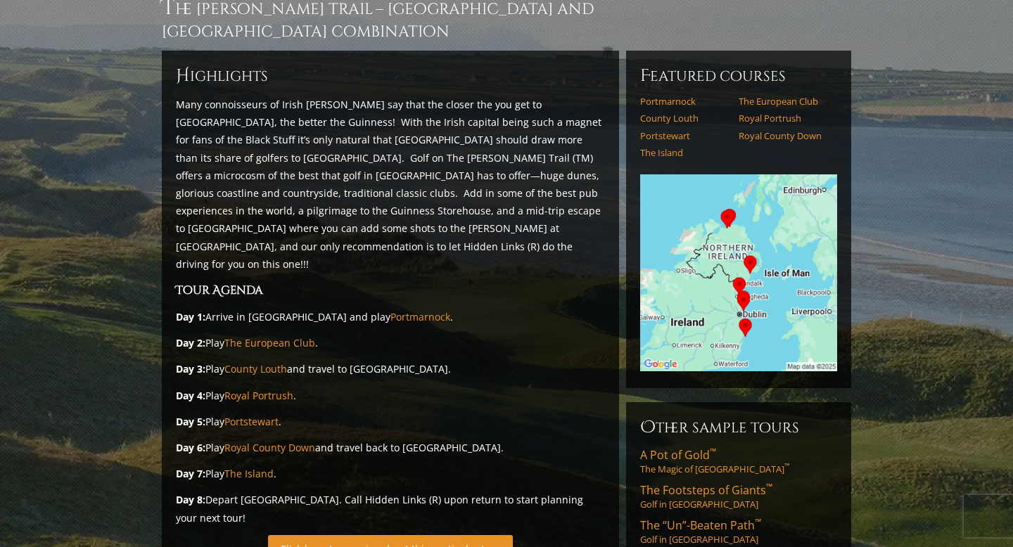
click at [408, 535] on link "Click here to enquire about this particular tour" at bounding box center [390, 548] width 245 height 27
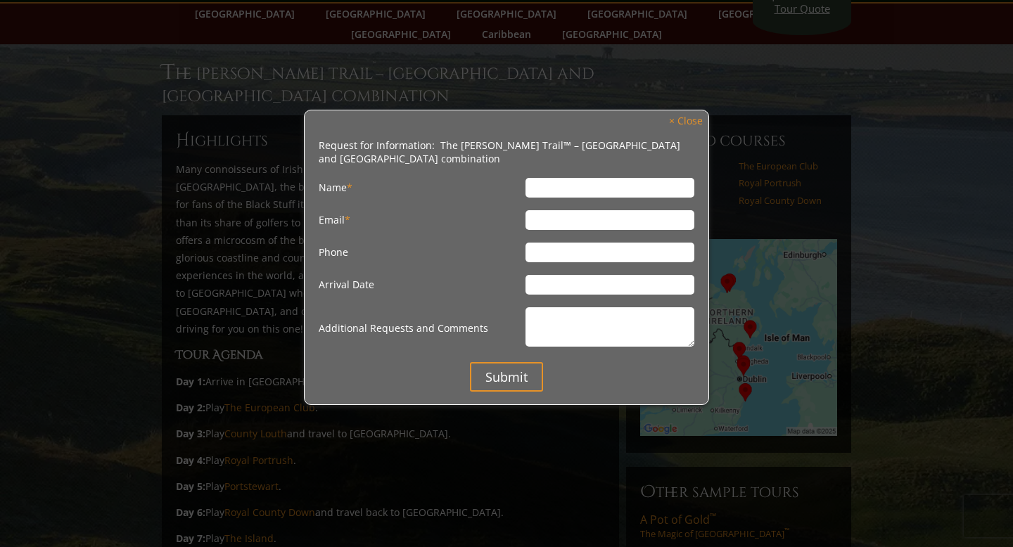
scroll to position [0, 0]
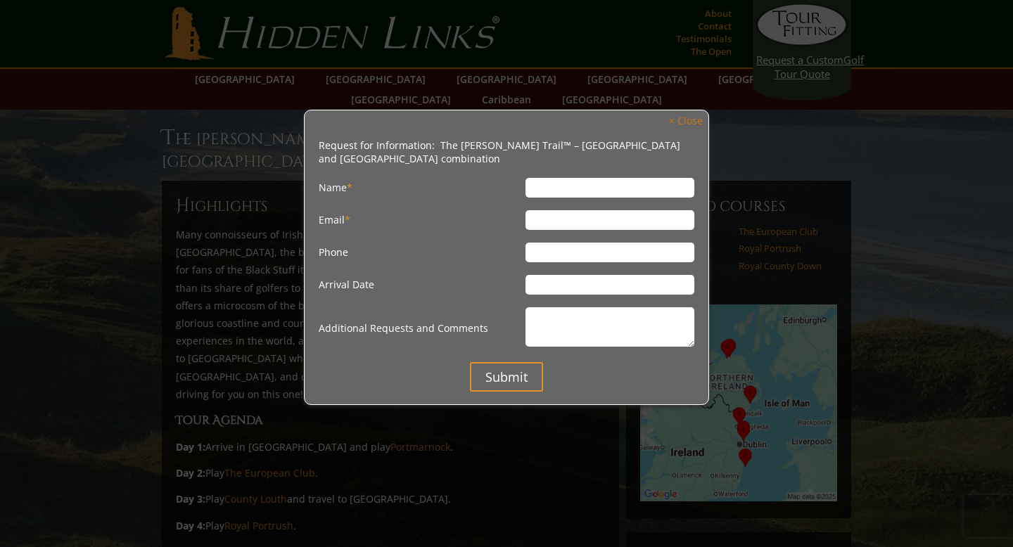
click at [692, 113] on link "× Close" at bounding box center [686, 121] width 48 height 19
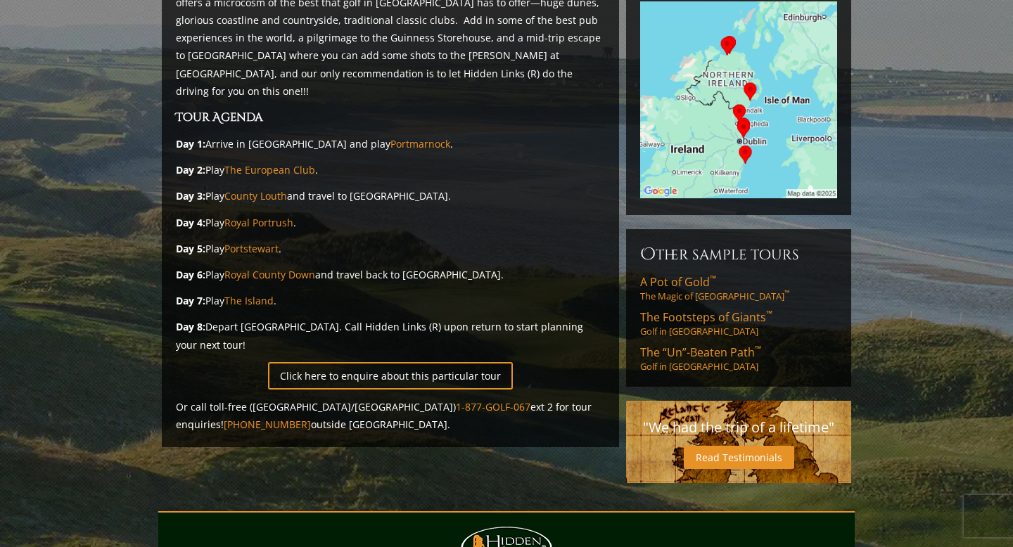
scroll to position [296, 0]
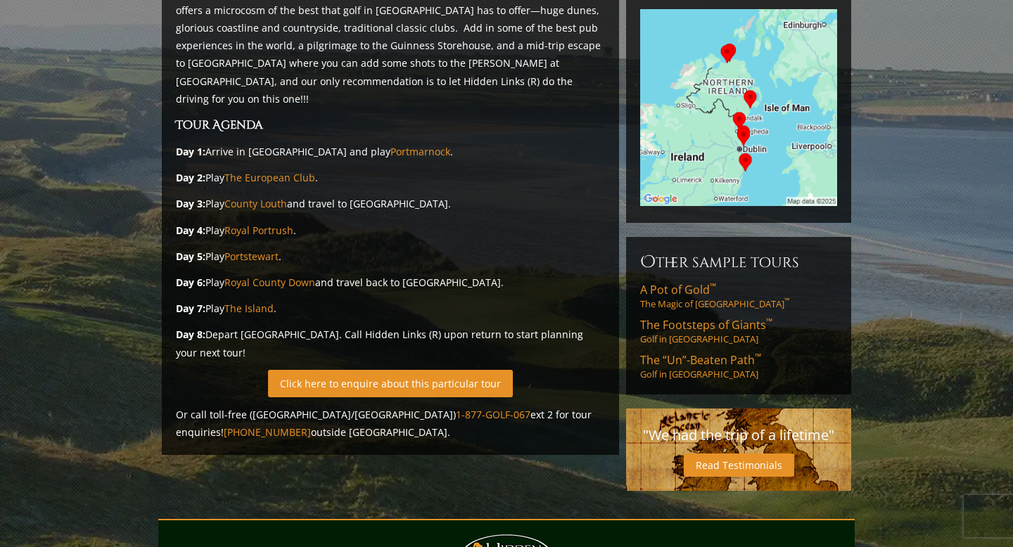
click at [380, 370] on link "Click here to enquire about this particular tour" at bounding box center [390, 383] width 245 height 27
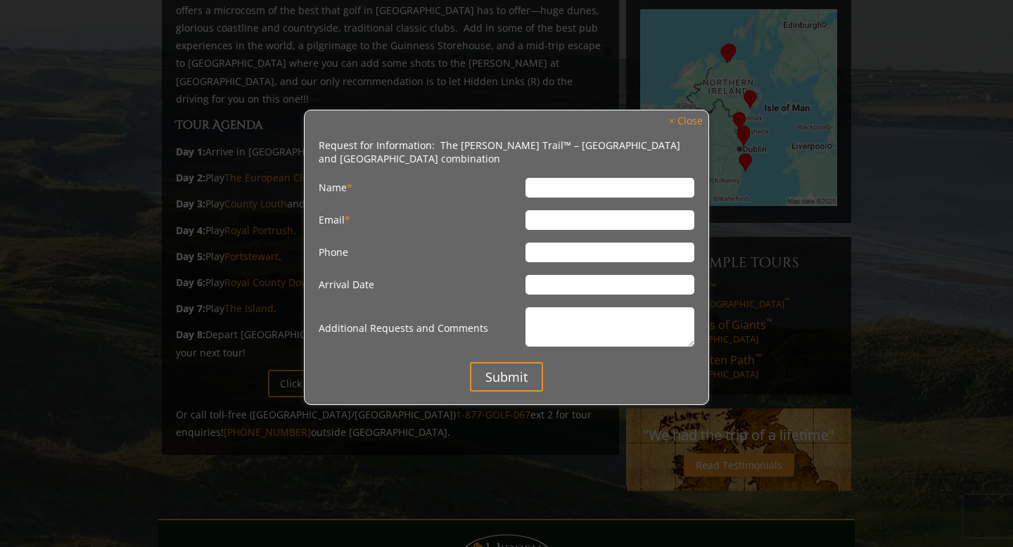
click at [564, 192] on input "Name *" at bounding box center [610, 188] width 169 height 20
type input "Steve Mejeur"
type input "sjmejeur@gmail.com"
type input "2692088234"
click at [622, 220] on input "sjmejeur@gmail.com" at bounding box center [610, 220] width 169 height 20
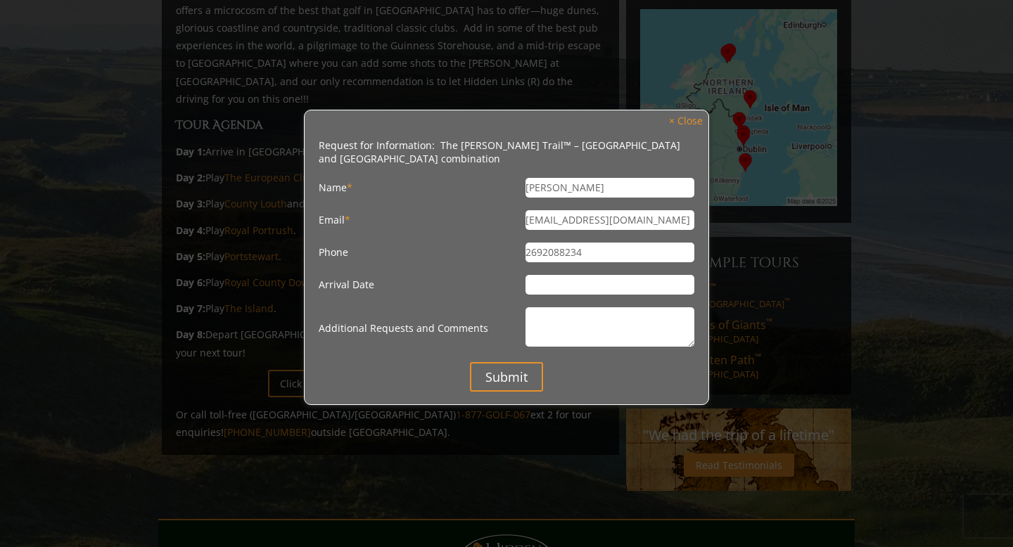
type input "gotuliptours@gmail.com"
click at [560, 284] on input "Arrival Date" at bounding box center [610, 285] width 169 height 20
click at [126, 295] on div at bounding box center [506, 273] width 1013 height 547
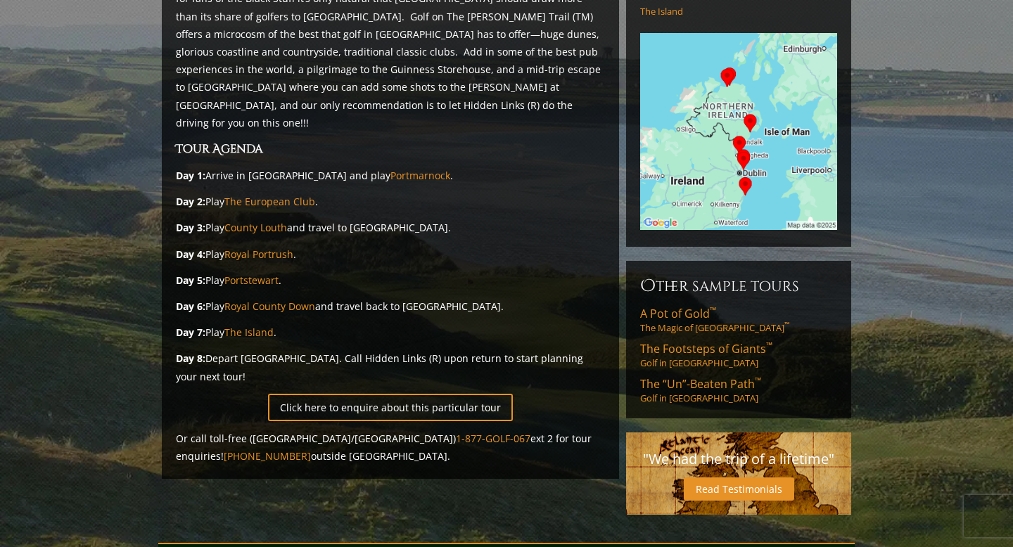
scroll to position [272, 0]
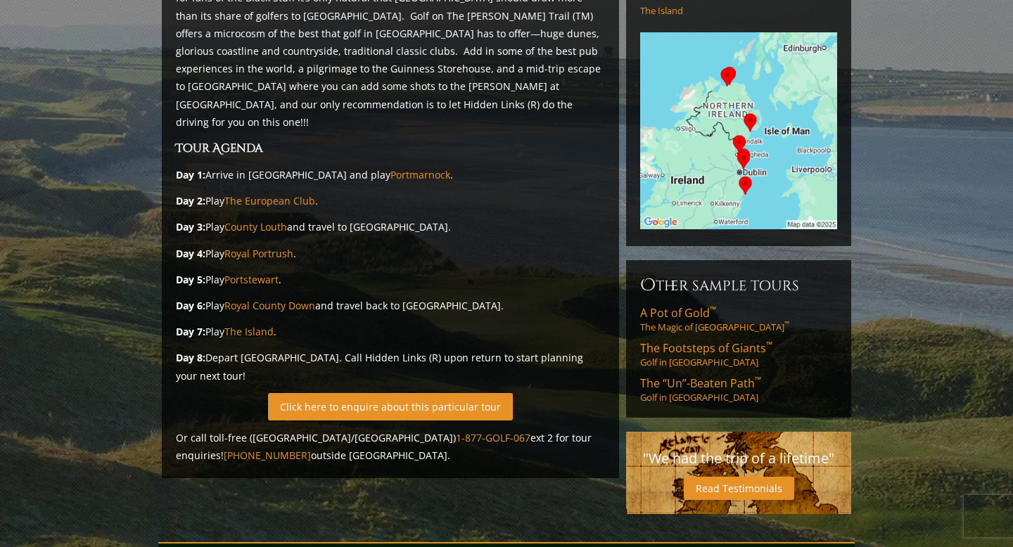
click at [381, 393] on link "Click here to enquire about this particular tour" at bounding box center [390, 406] width 245 height 27
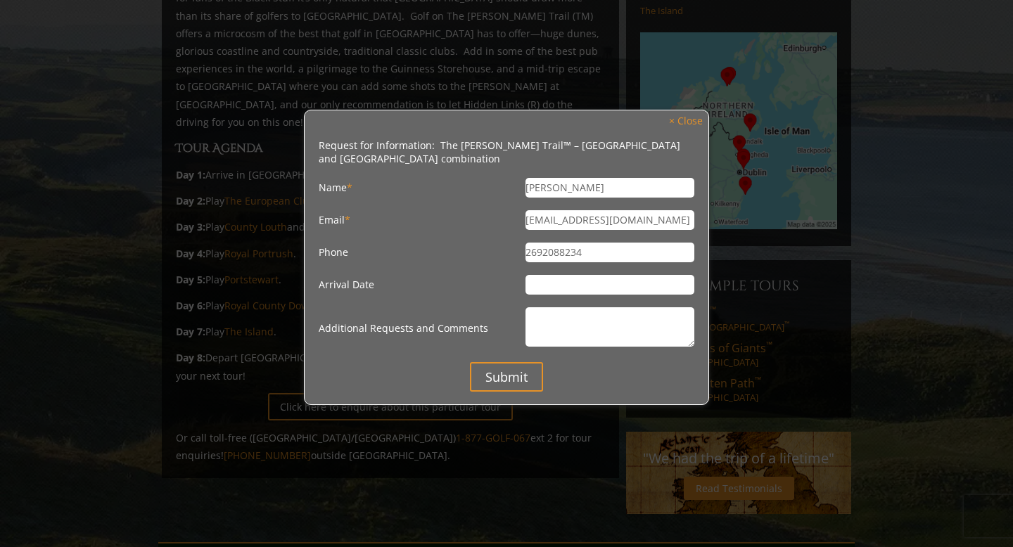
click at [541, 284] on input "Arrival Date" at bounding box center [610, 285] width 169 height 20
type input "May 18, 2026"
click at [569, 329] on textarea "Additional Requests and Comments" at bounding box center [610, 326] width 169 height 39
click at [501, 367] on input "Submit" at bounding box center [506, 377] width 73 height 30
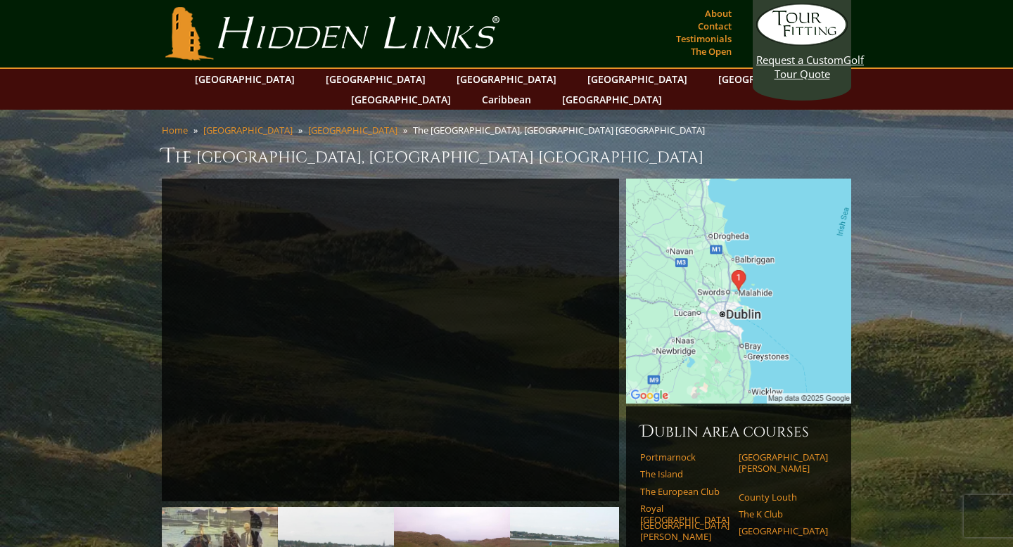
scroll to position [1, 0]
